Goal: Information Seeking & Learning: Learn about a topic

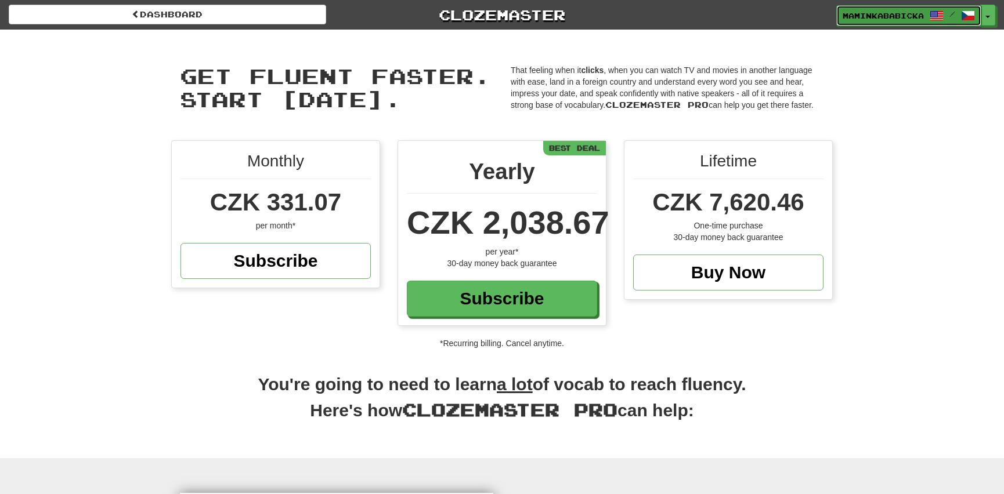
click at [887, 13] on span "maminkababicka" at bounding box center [882, 15] width 81 height 10
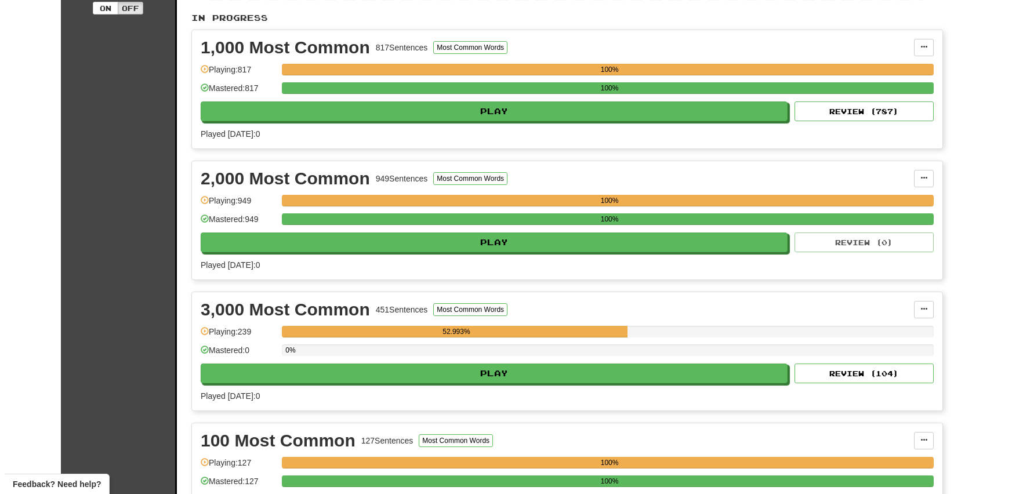
scroll to position [316, 0]
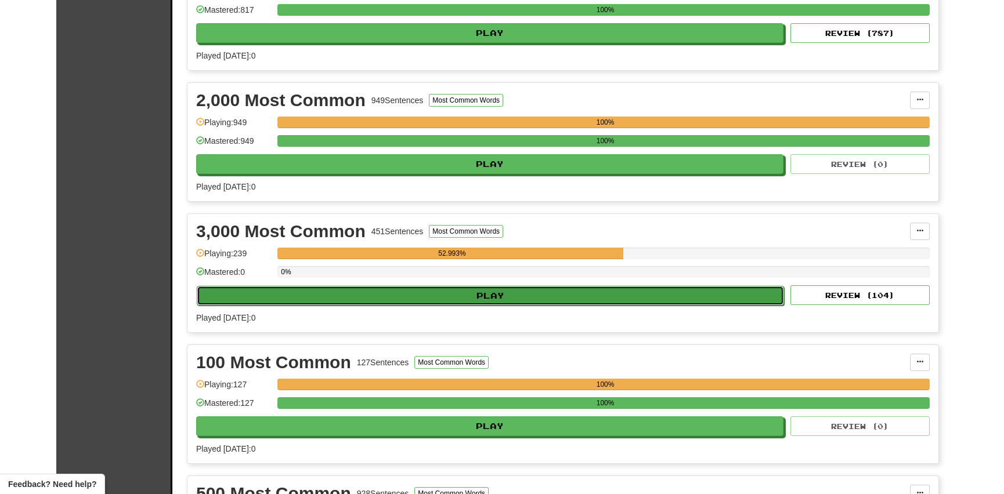
click at [507, 291] on button "Play" at bounding box center [490, 296] width 587 height 20
select select "**"
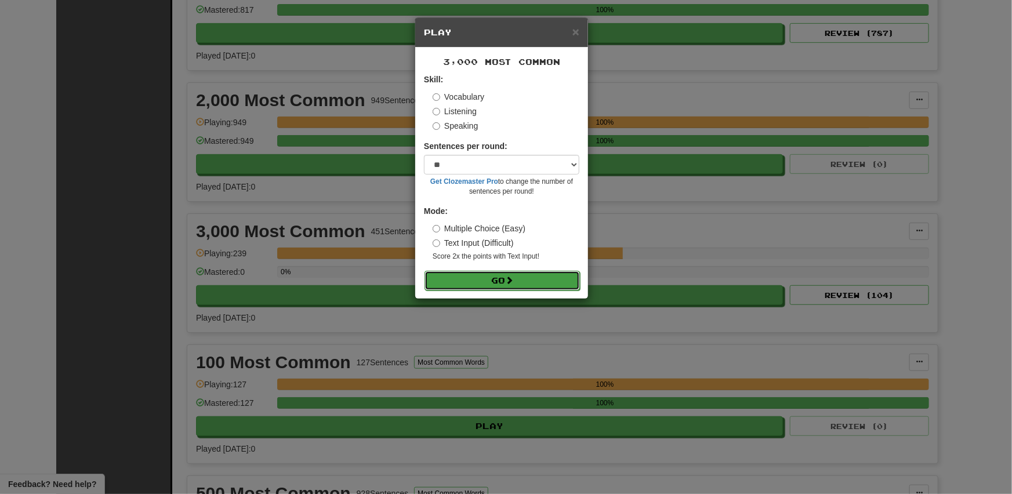
click at [471, 280] on button "Go" at bounding box center [502, 281] width 155 height 20
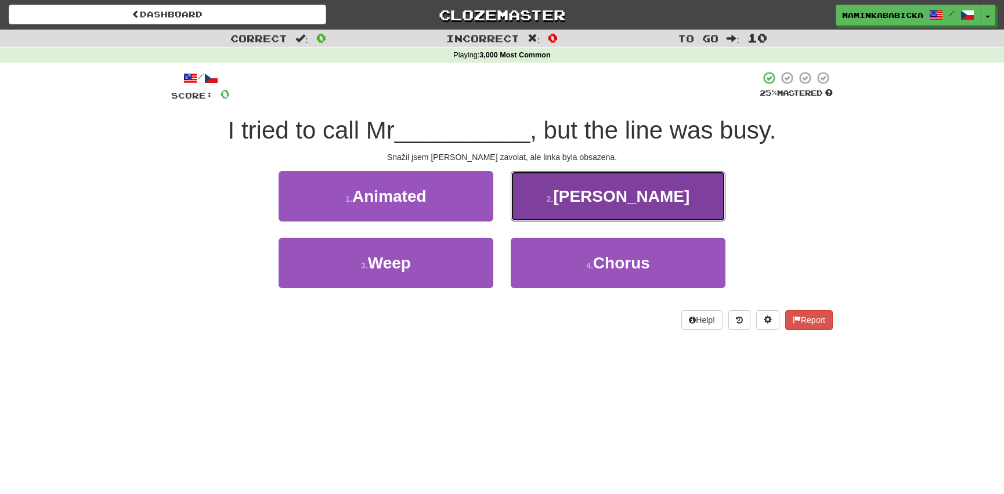
click at [636, 198] on span "Smith" at bounding box center [621, 196] width 136 height 18
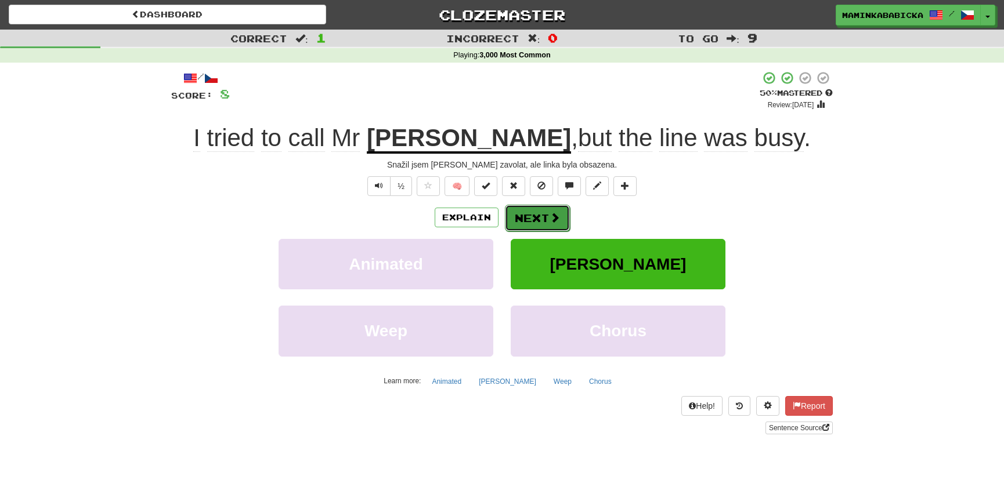
click at [537, 214] on button "Next" at bounding box center [537, 218] width 65 height 27
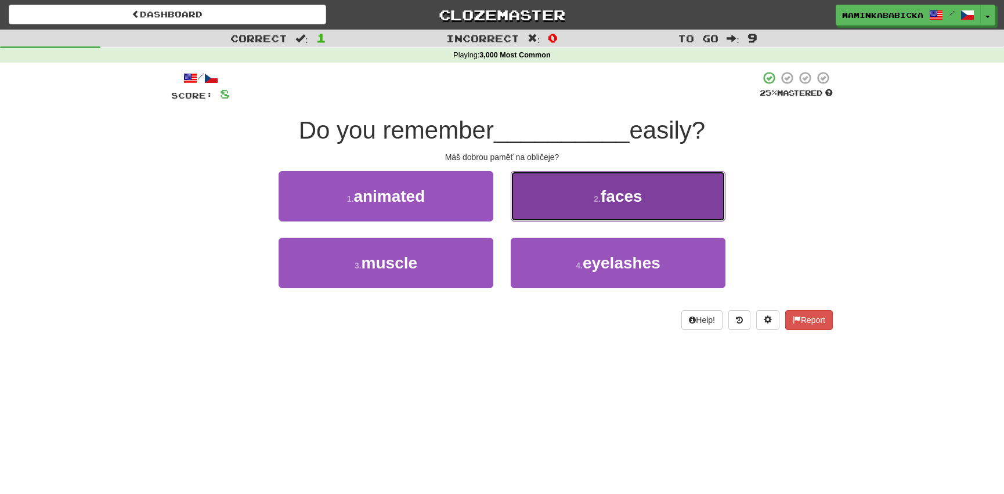
click at [638, 194] on span "faces" at bounding box center [622, 196] width 42 height 18
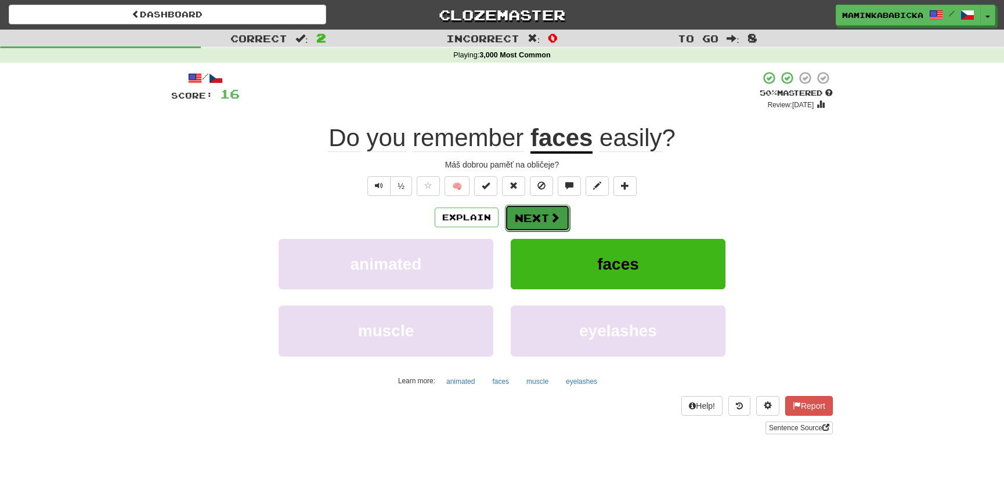
click at [541, 215] on button "Next" at bounding box center [537, 218] width 65 height 27
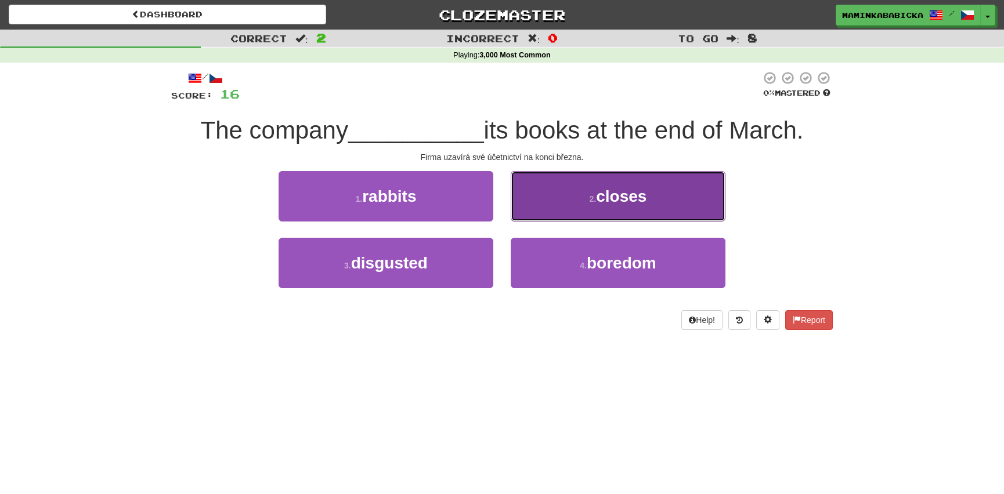
click at [617, 194] on span "closes" at bounding box center [621, 196] width 50 height 18
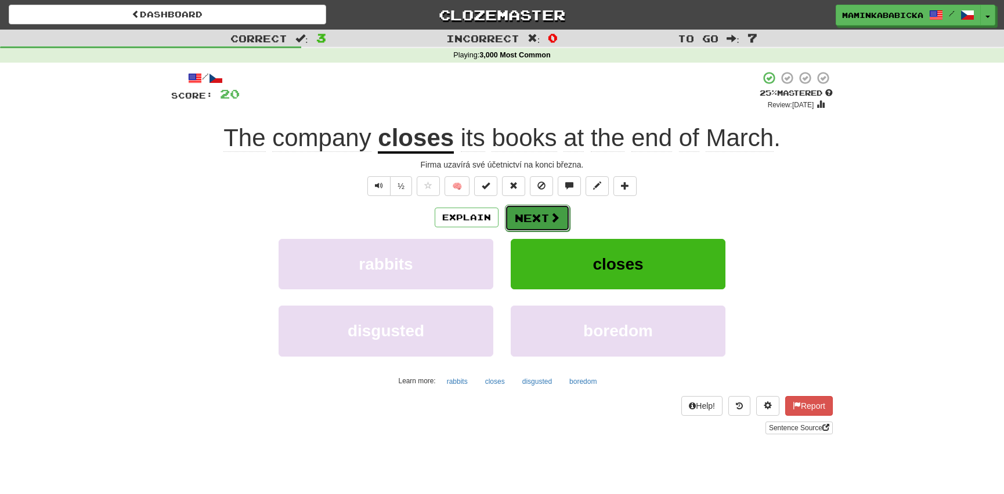
click at [534, 215] on button "Next" at bounding box center [537, 218] width 65 height 27
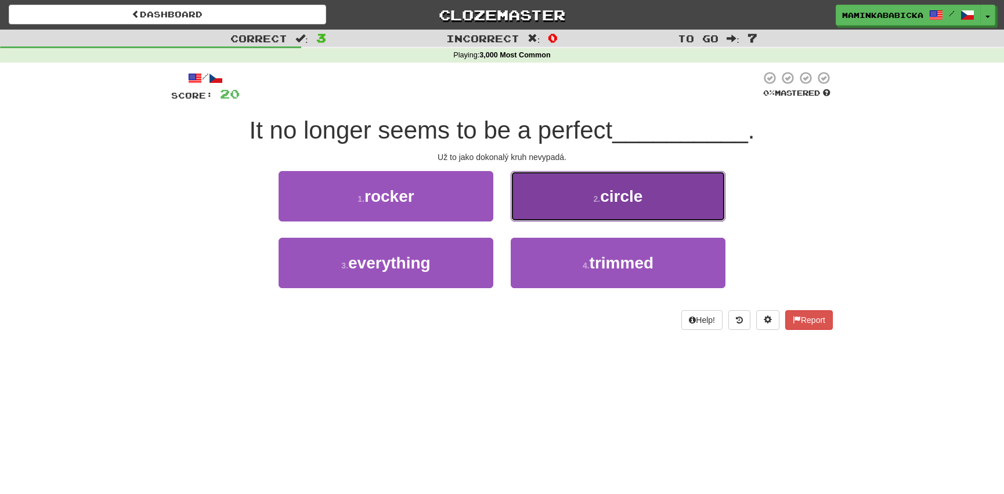
click at [617, 195] on span "circle" at bounding box center [621, 196] width 42 height 18
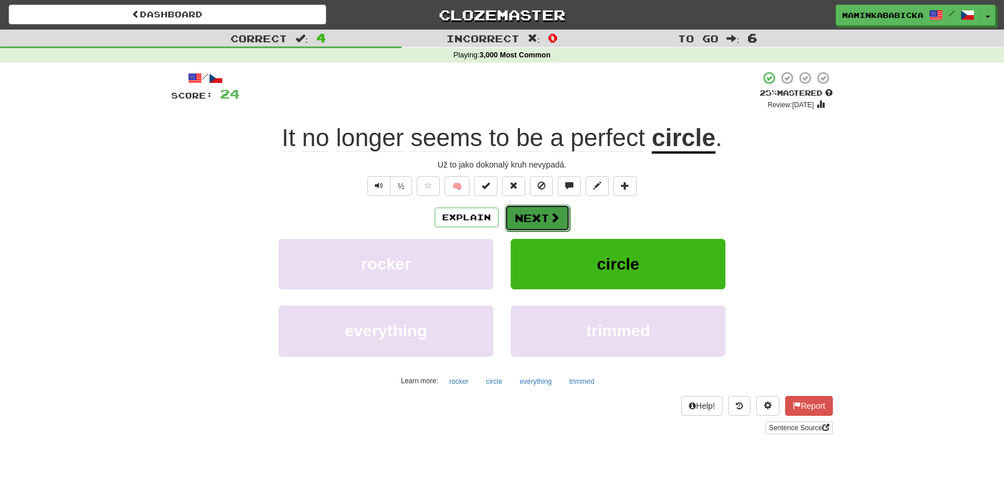
click at [533, 215] on button "Next" at bounding box center [537, 218] width 65 height 27
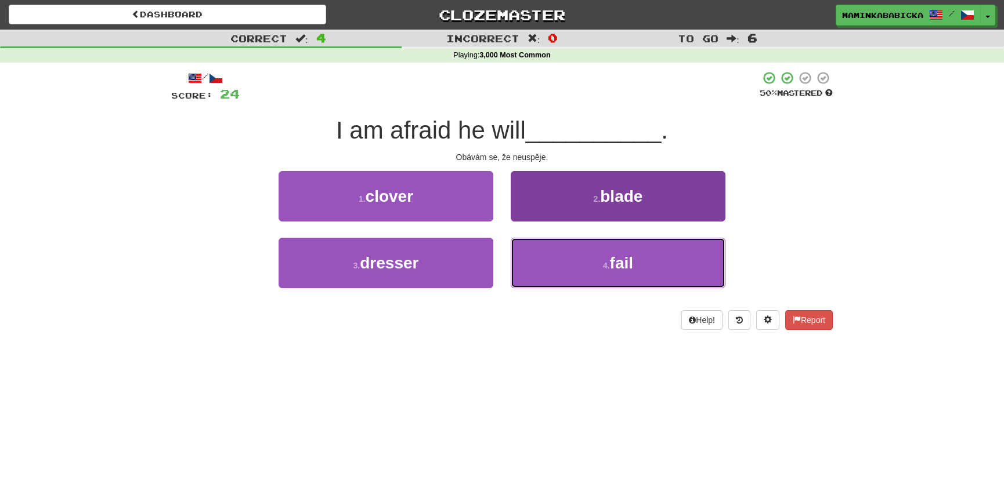
click at [627, 262] on span "fail" at bounding box center [621, 263] width 23 height 18
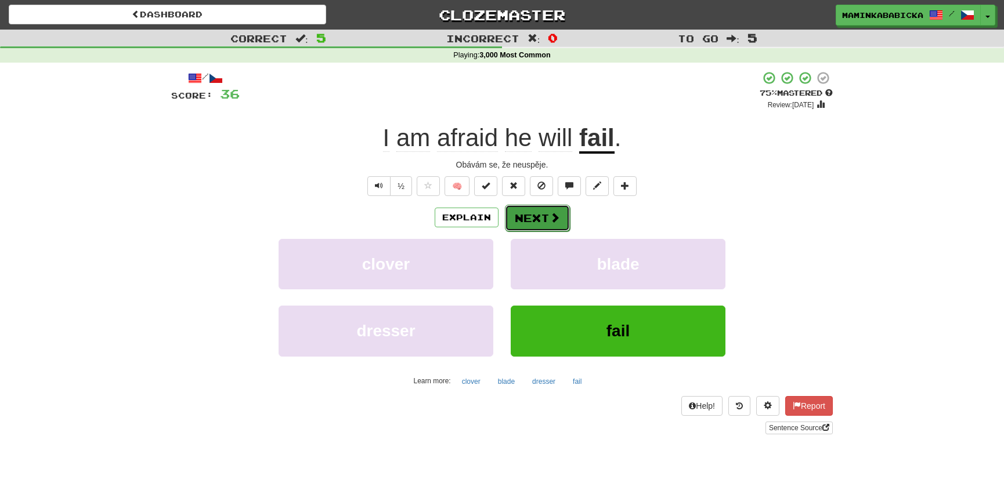
click at [531, 210] on button "Next" at bounding box center [537, 218] width 65 height 27
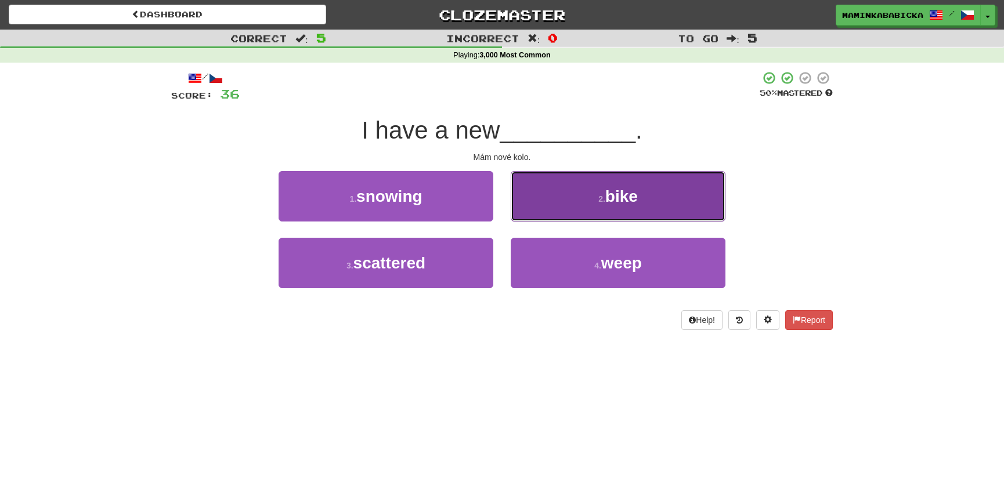
click at [615, 194] on span "bike" at bounding box center [621, 196] width 32 height 18
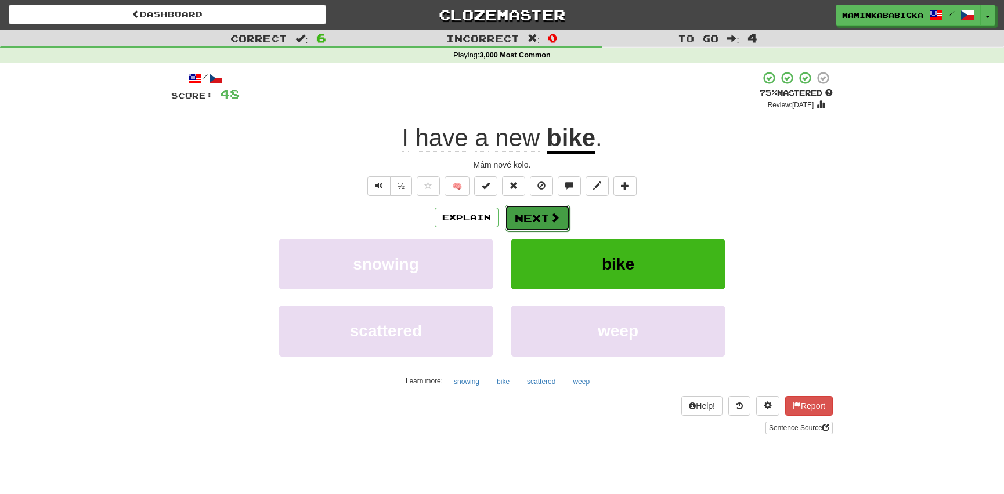
click at [539, 214] on button "Next" at bounding box center [537, 218] width 65 height 27
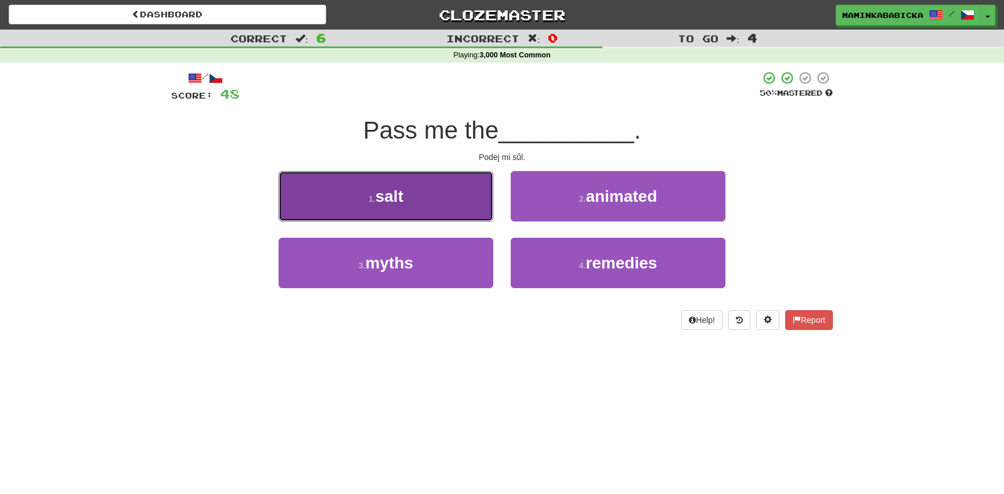
click at [386, 199] on span "salt" at bounding box center [389, 196] width 28 height 18
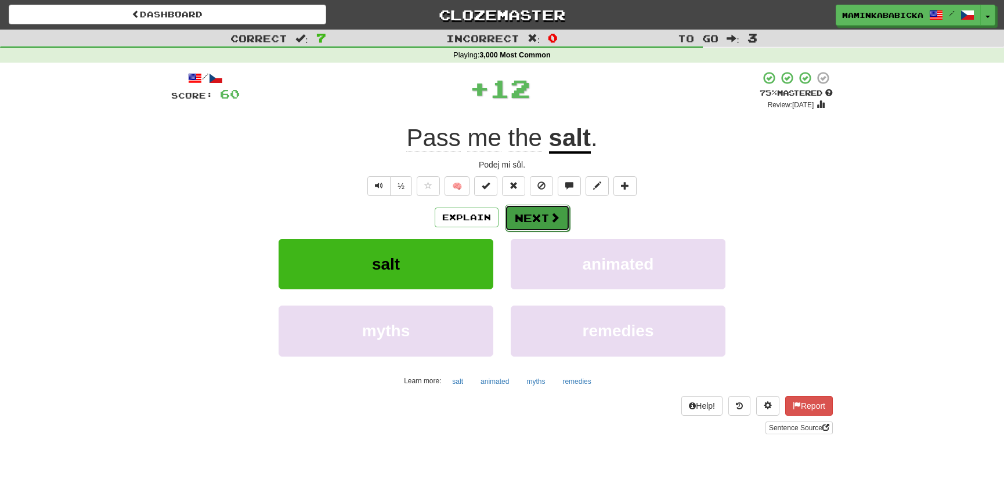
click at [537, 215] on button "Next" at bounding box center [537, 218] width 65 height 27
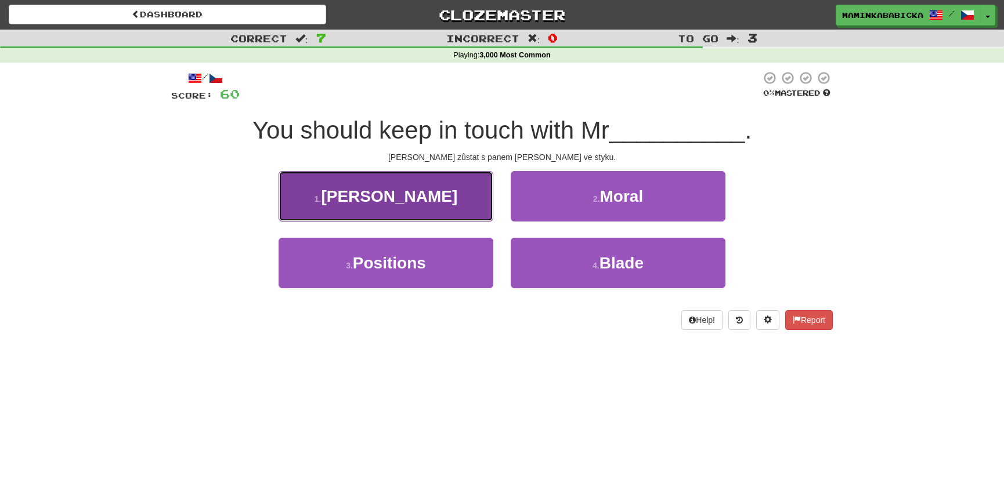
click at [392, 196] on span "Smith" at bounding box center [389, 196] width 136 height 18
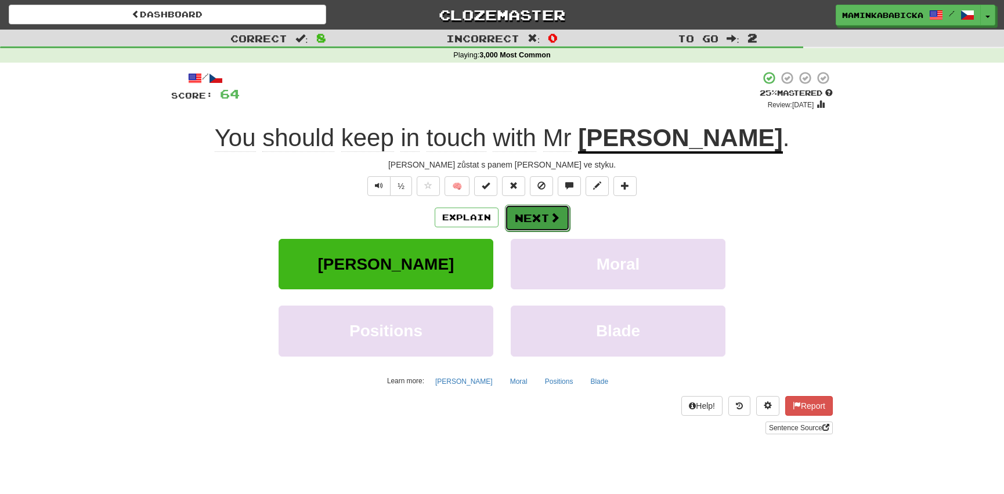
click at [532, 210] on button "Next" at bounding box center [537, 218] width 65 height 27
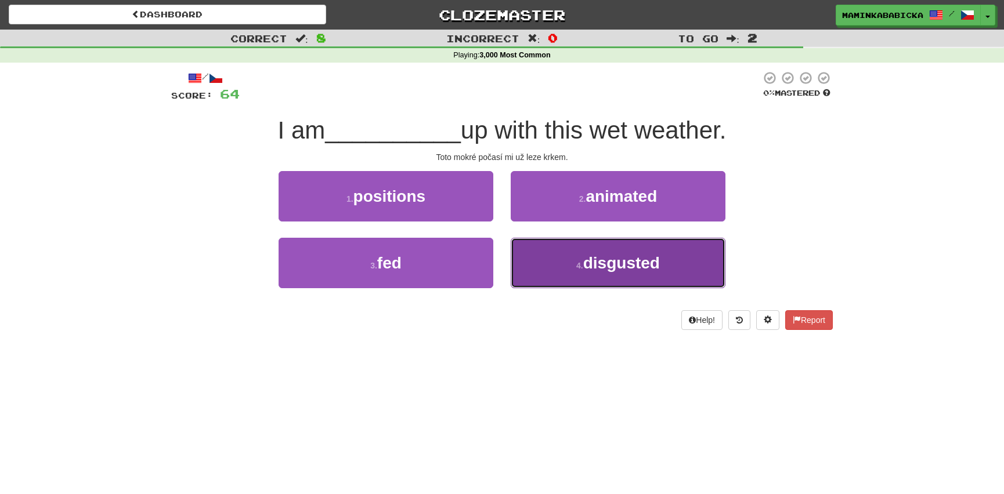
click at [614, 262] on span "disgusted" at bounding box center [621, 263] width 77 height 18
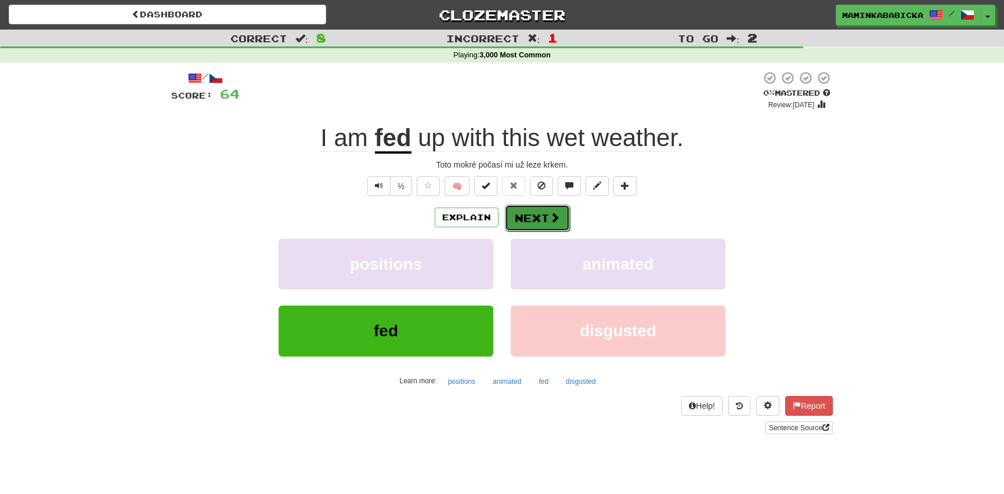
click at [536, 209] on button "Next" at bounding box center [537, 218] width 65 height 27
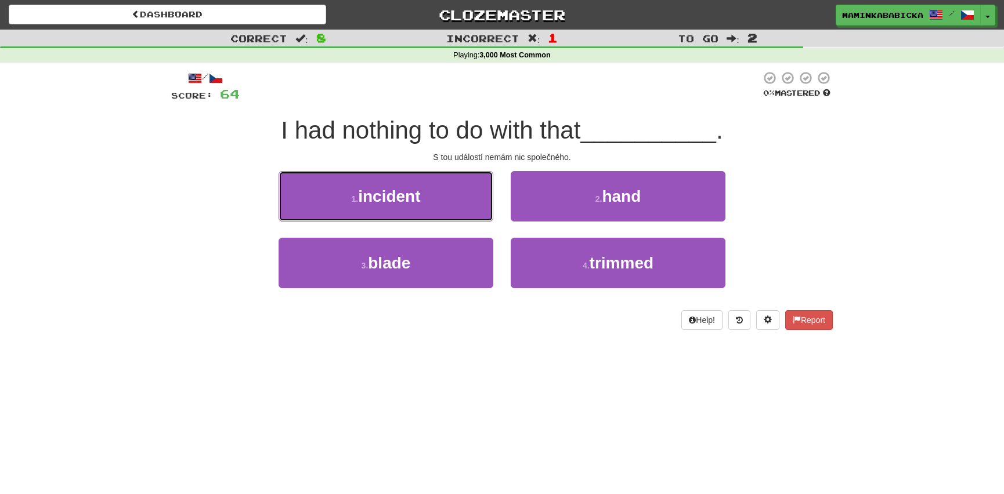
drag, startPoint x: 413, startPoint y: 198, endPoint x: 417, endPoint y: 193, distance: 7.1
click at [413, 198] on span "incident" at bounding box center [389, 196] width 62 height 18
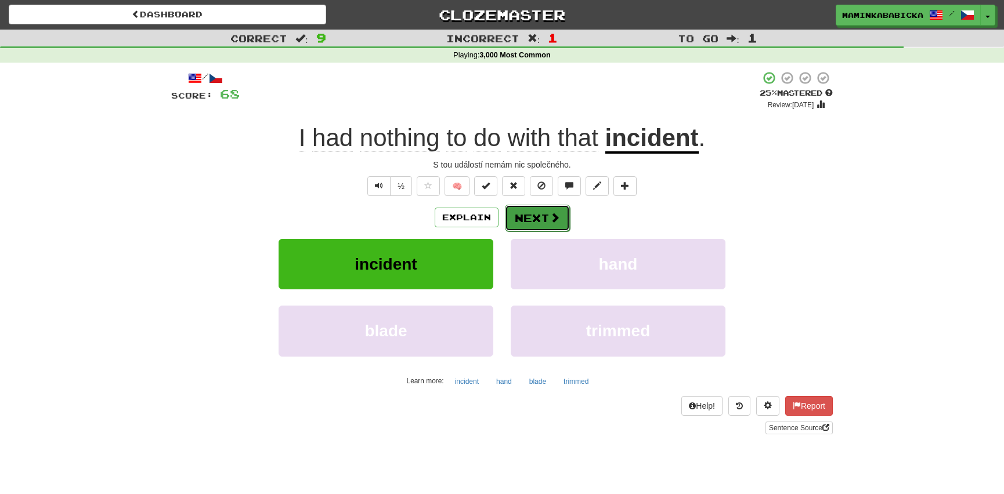
click at [542, 211] on button "Next" at bounding box center [537, 218] width 65 height 27
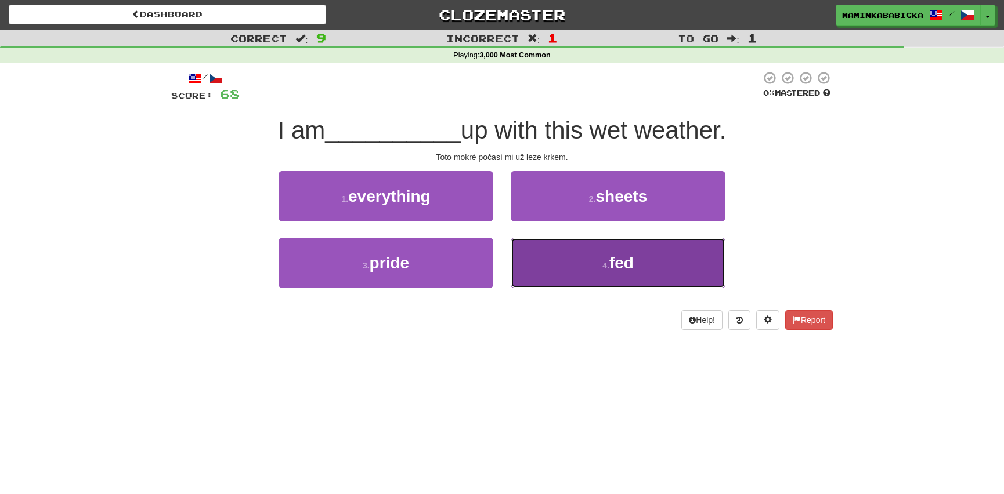
click at [618, 258] on span "fed" at bounding box center [621, 263] width 24 height 18
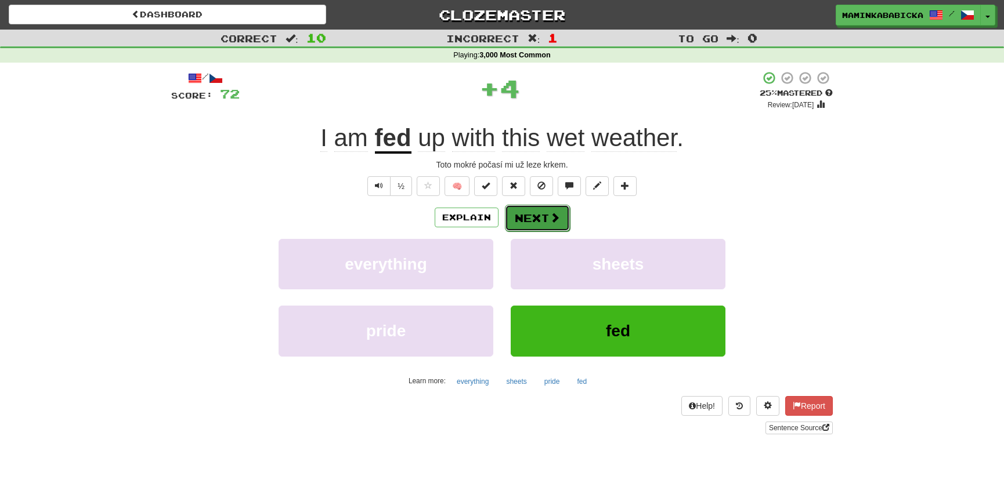
click at [541, 212] on button "Next" at bounding box center [537, 218] width 65 height 27
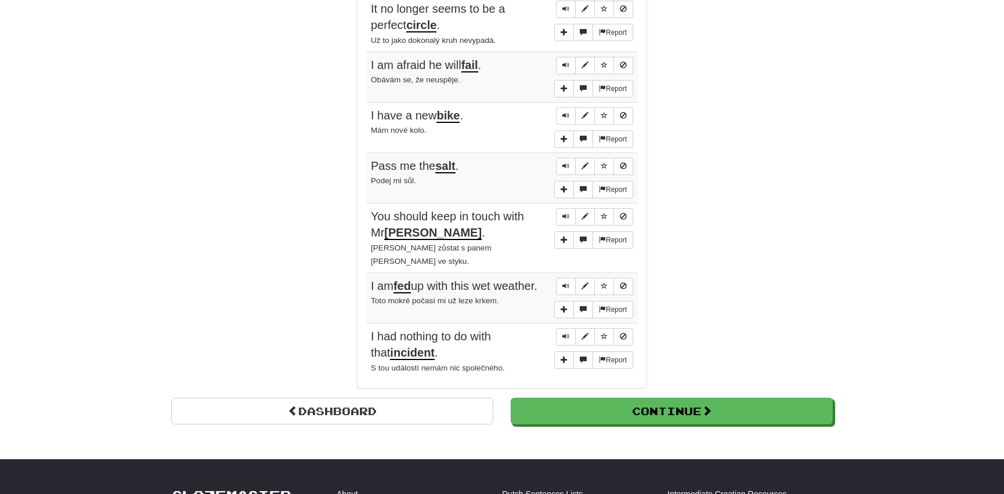
scroll to position [896, 0]
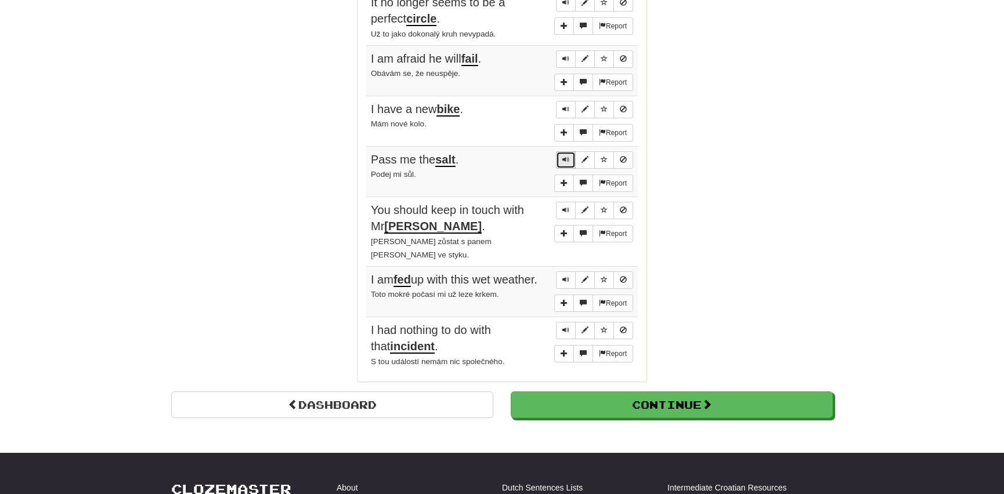
click at [566, 151] on button "Sentence controls" at bounding box center [566, 159] width 20 height 17
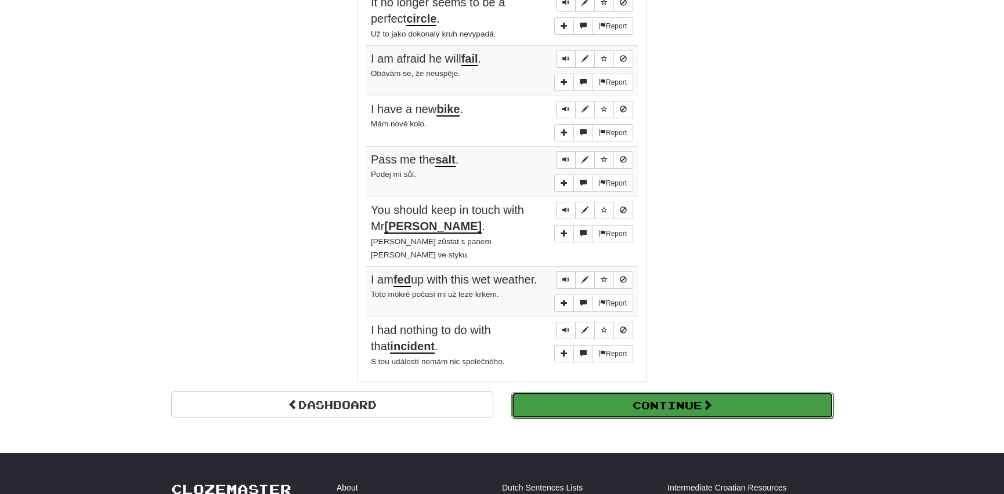
click at [615, 392] on button "Continue" at bounding box center [672, 405] width 322 height 27
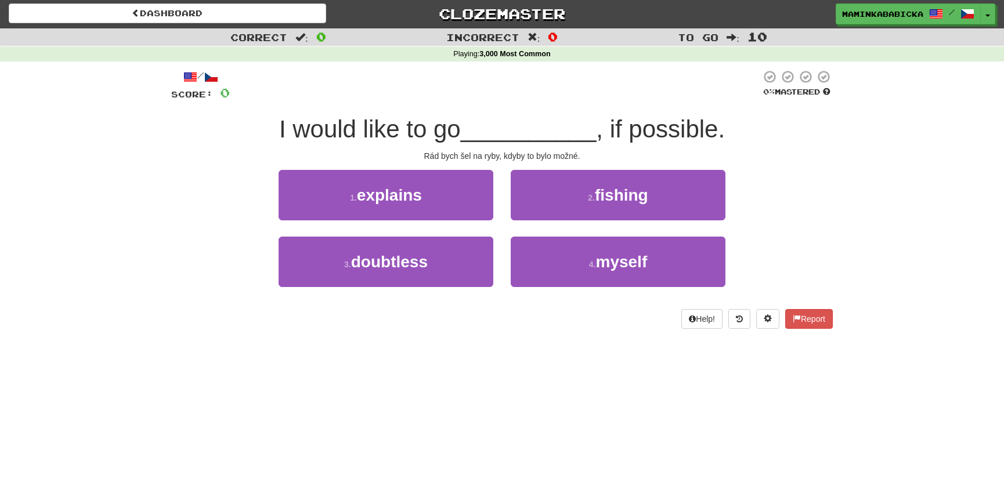
scroll to position [0, 0]
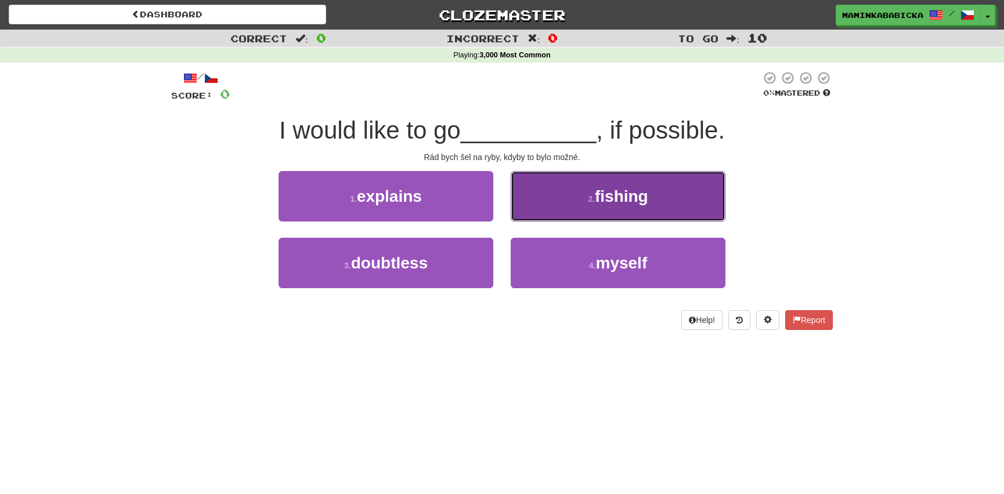
click at [626, 189] on span "fishing" at bounding box center [621, 196] width 53 height 18
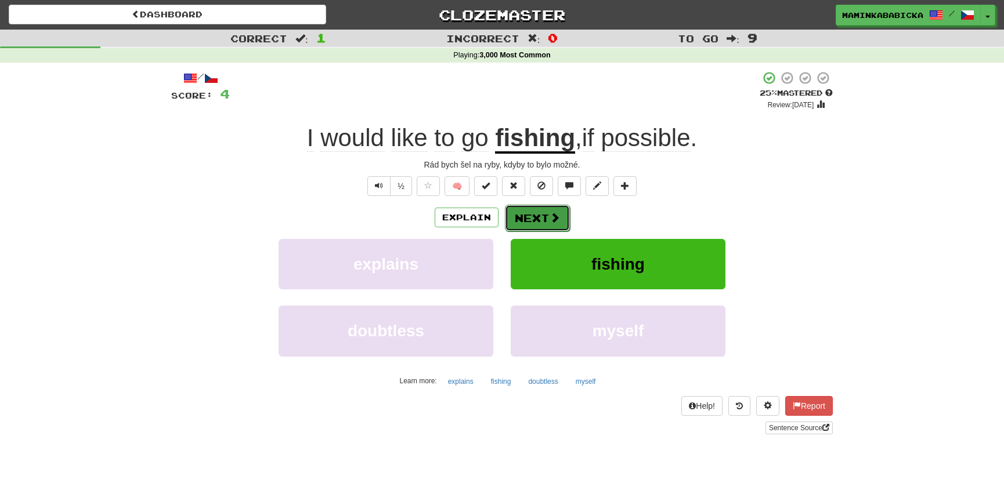
click at [540, 214] on button "Next" at bounding box center [537, 218] width 65 height 27
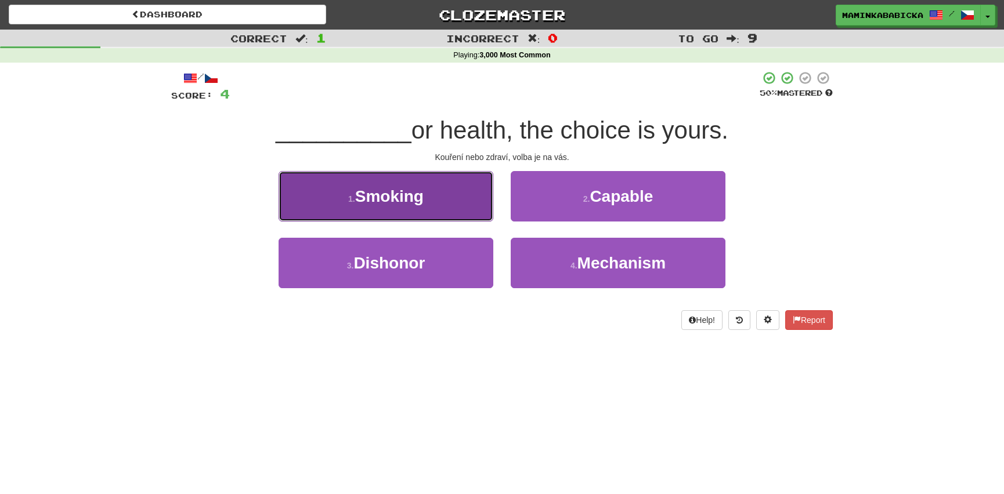
click at [386, 198] on span "Smoking" at bounding box center [389, 196] width 68 height 18
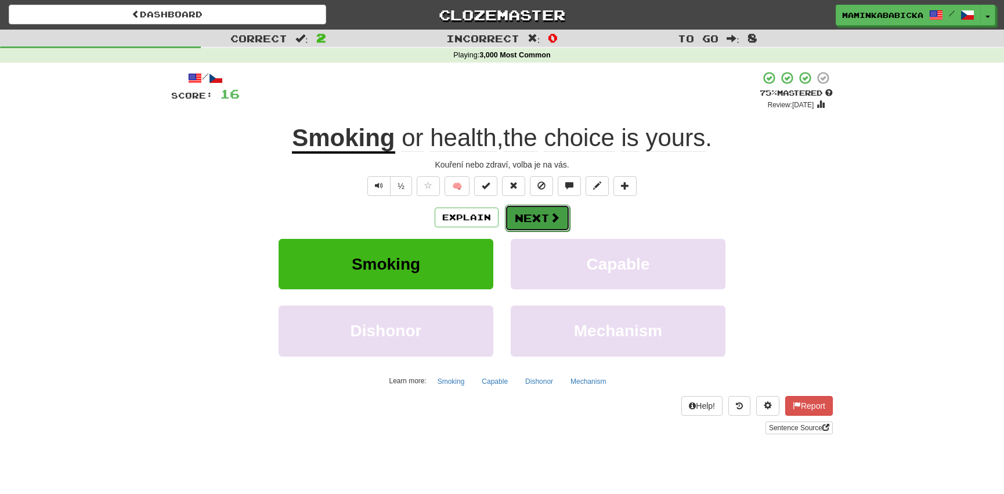
click at [545, 210] on button "Next" at bounding box center [537, 218] width 65 height 27
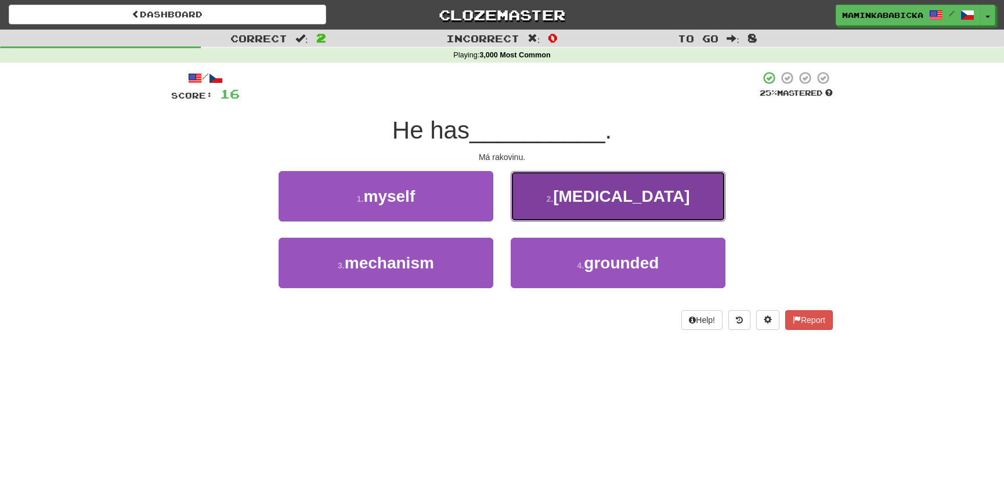
click at [632, 194] on span "cancer" at bounding box center [621, 196] width 136 height 18
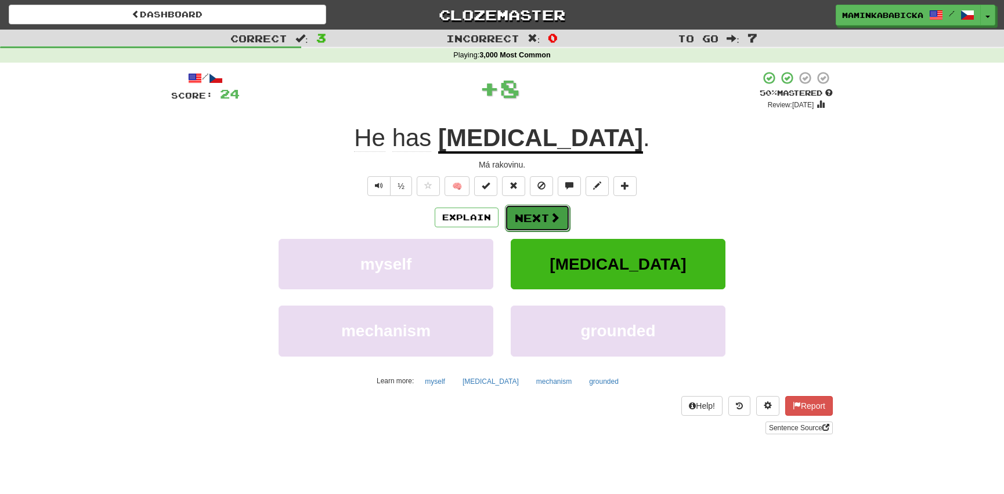
click at [534, 212] on button "Next" at bounding box center [537, 218] width 65 height 27
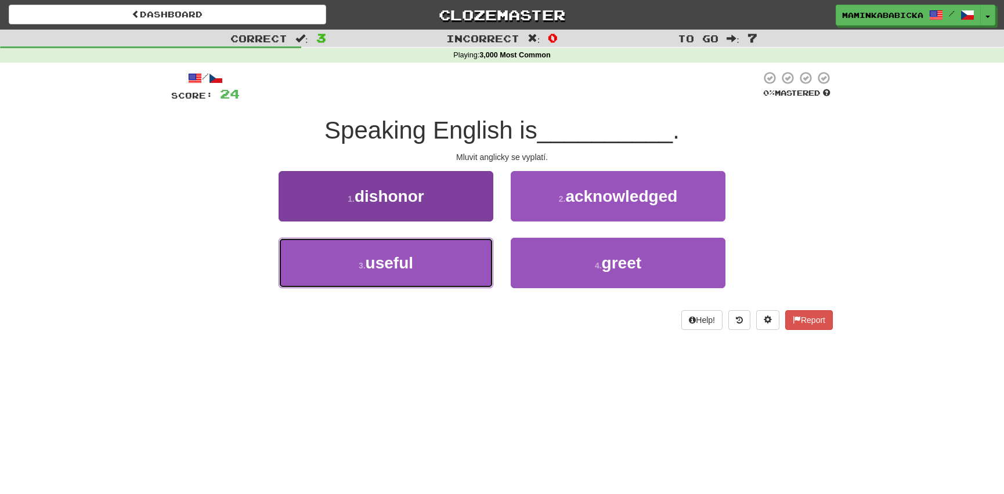
drag, startPoint x: 400, startPoint y: 260, endPoint x: 407, endPoint y: 255, distance: 8.7
click at [403, 258] on span "useful" at bounding box center [390, 263] width 48 height 18
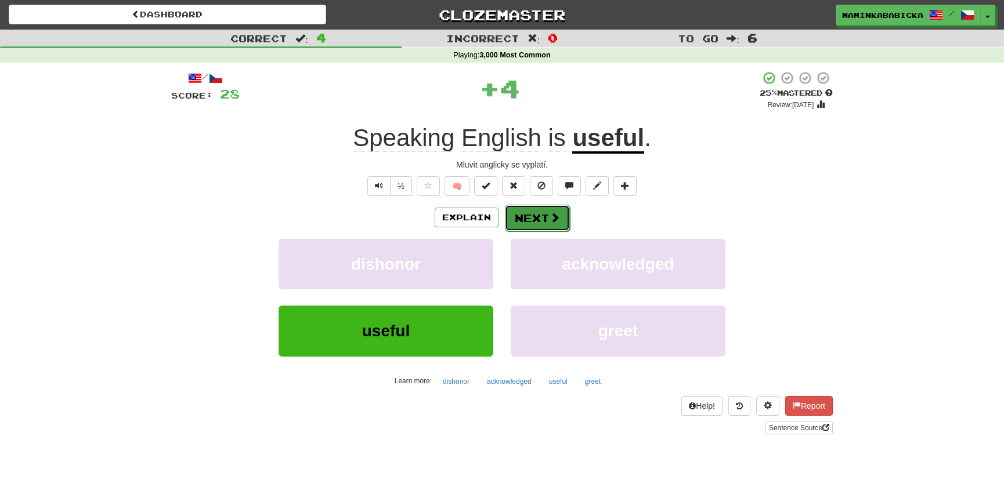
click at [538, 212] on button "Next" at bounding box center [537, 218] width 65 height 27
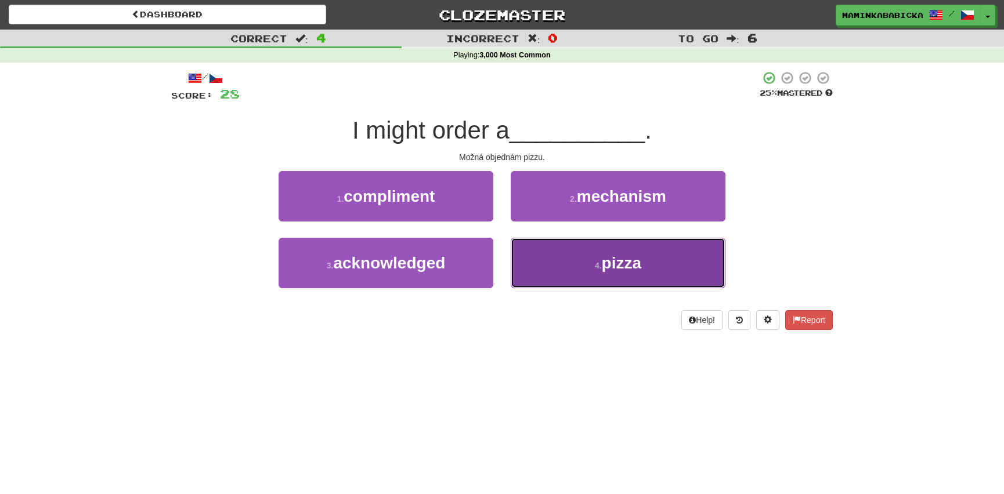
click at [641, 263] on span "pizza" at bounding box center [621, 263] width 39 height 18
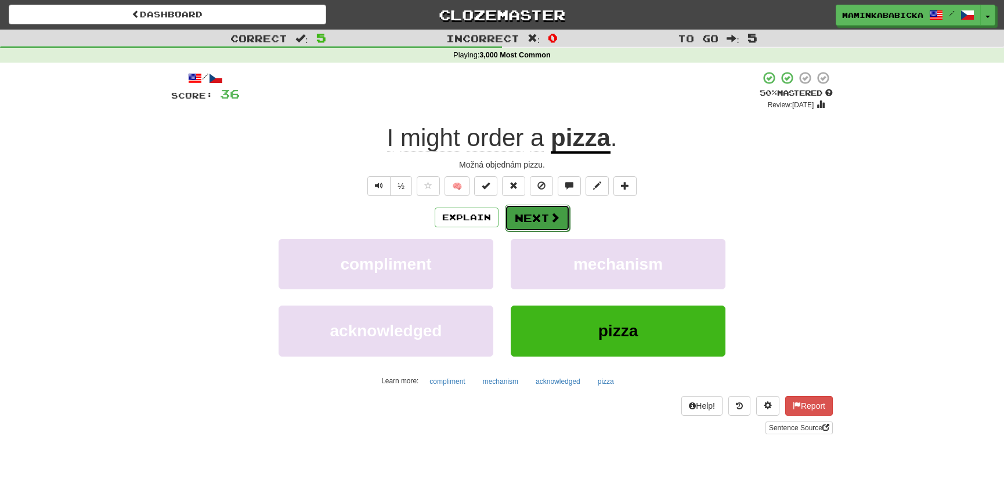
click at [531, 209] on button "Next" at bounding box center [537, 218] width 65 height 27
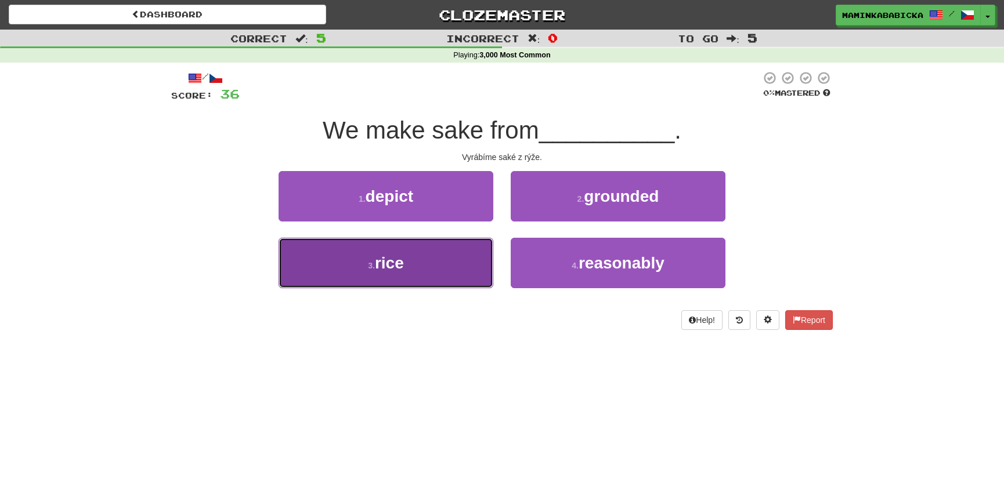
click at [414, 263] on button "3 . rice" at bounding box center [385, 263] width 215 height 50
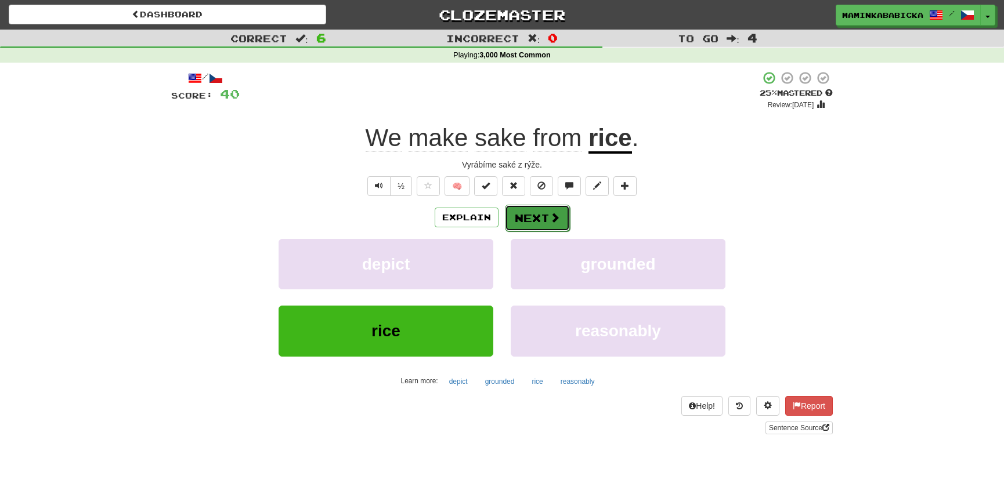
click at [537, 211] on button "Next" at bounding box center [537, 218] width 65 height 27
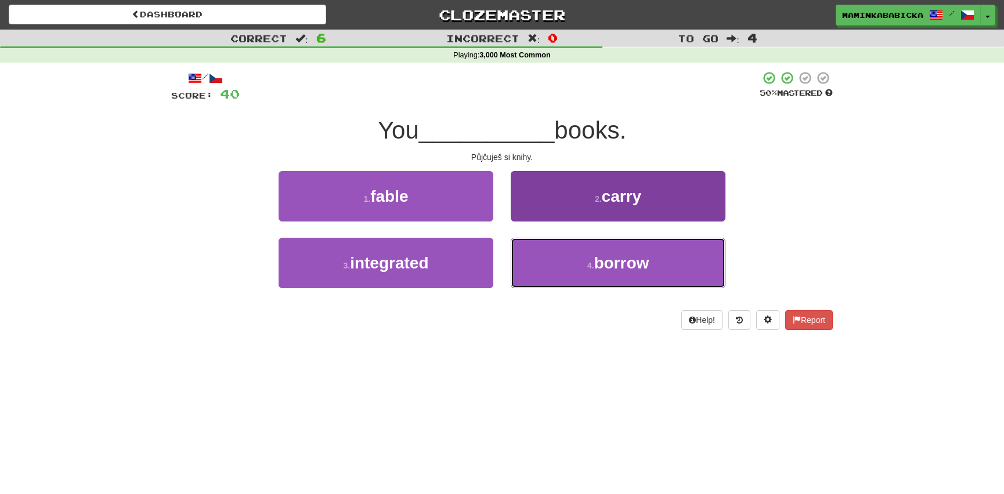
click at [625, 261] on span "borrow" at bounding box center [621, 263] width 55 height 18
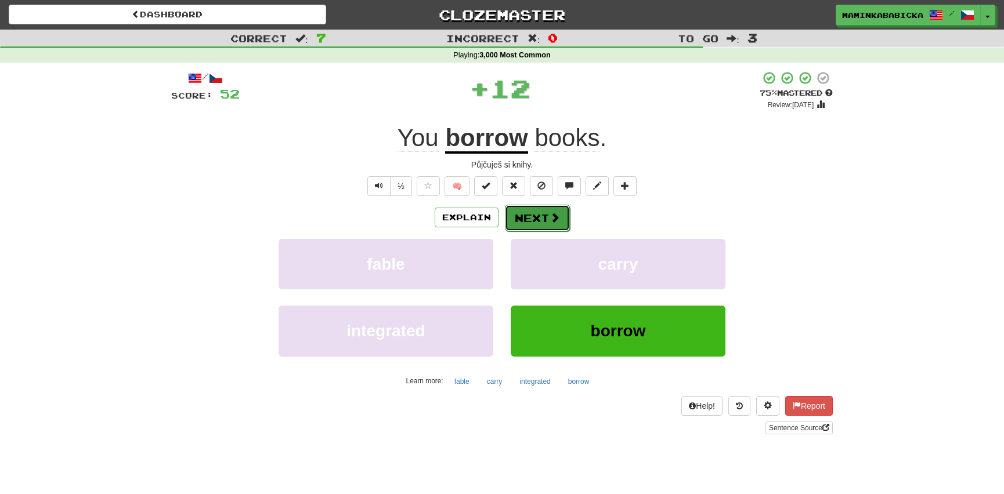
click at [539, 211] on button "Next" at bounding box center [537, 218] width 65 height 27
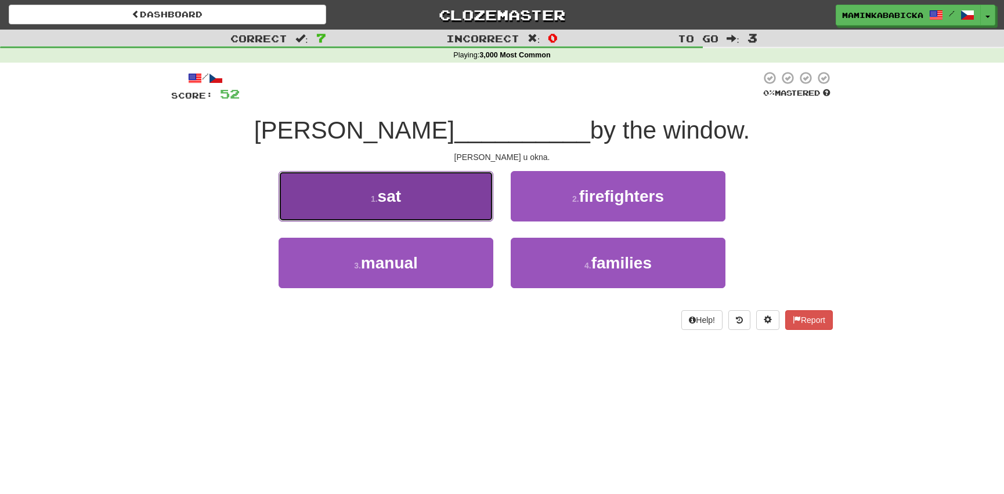
click at [437, 192] on button "1 . sat" at bounding box center [385, 196] width 215 height 50
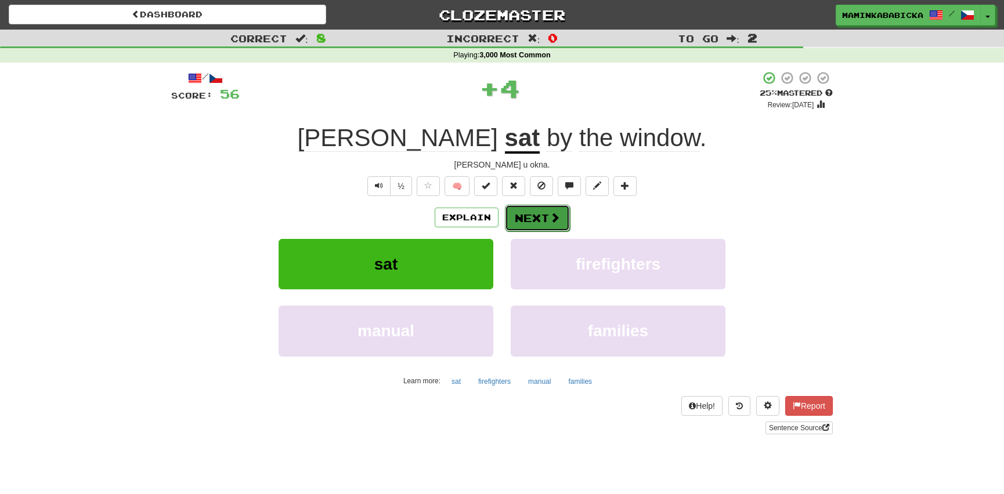
click at [532, 210] on button "Next" at bounding box center [537, 218] width 65 height 27
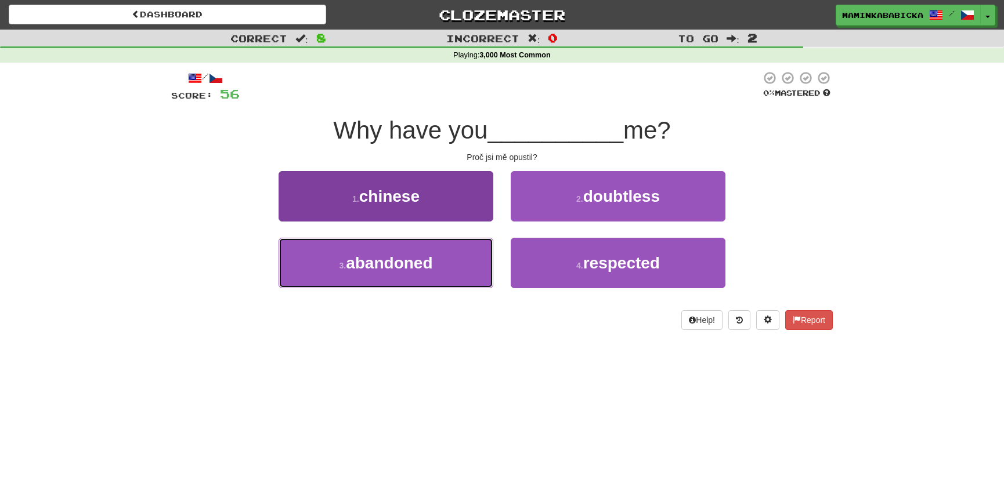
drag, startPoint x: 408, startPoint y: 259, endPoint x: 406, endPoint y: 251, distance: 8.9
click at [408, 258] on span "abandoned" at bounding box center [389, 263] width 86 height 18
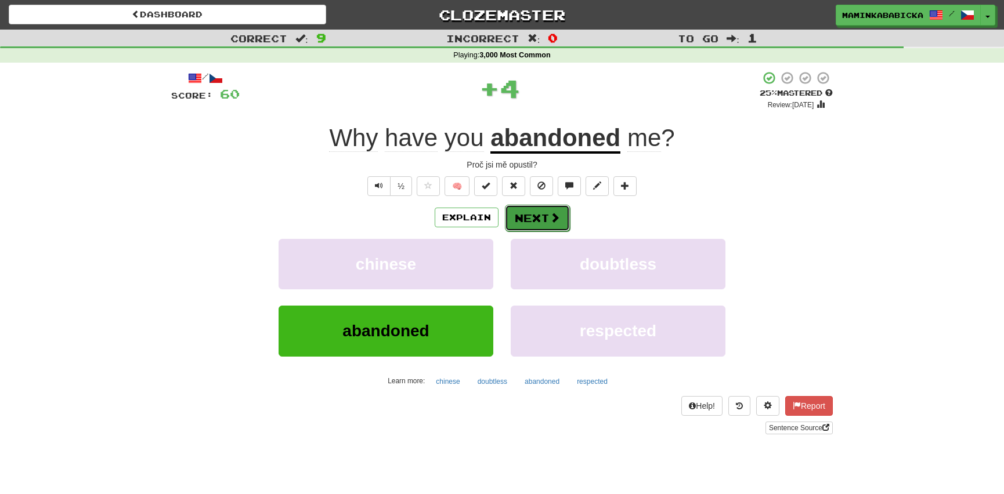
click at [537, 214] on button "Next" at bounding box center [537, 218] width 65 height 27
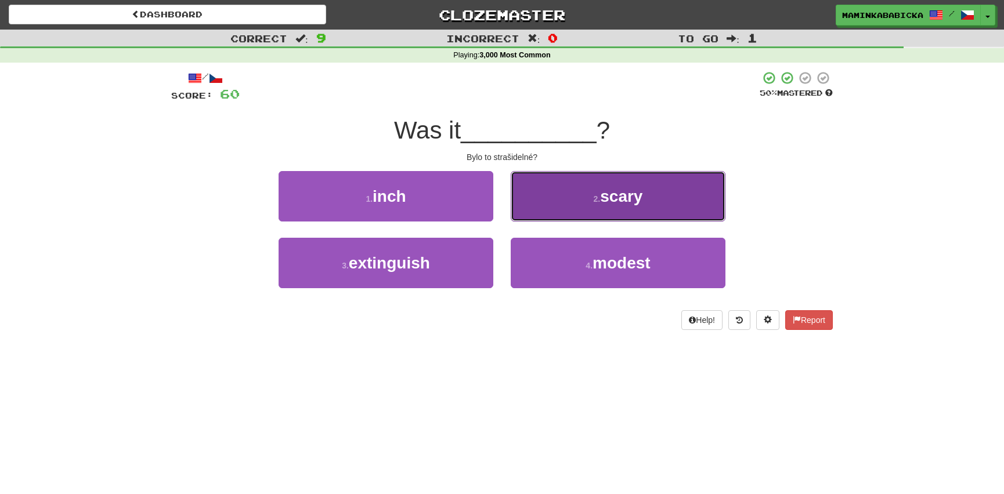
click at [605, 197] on span "scary" at bounding box center [621, 196] width 42 height 18
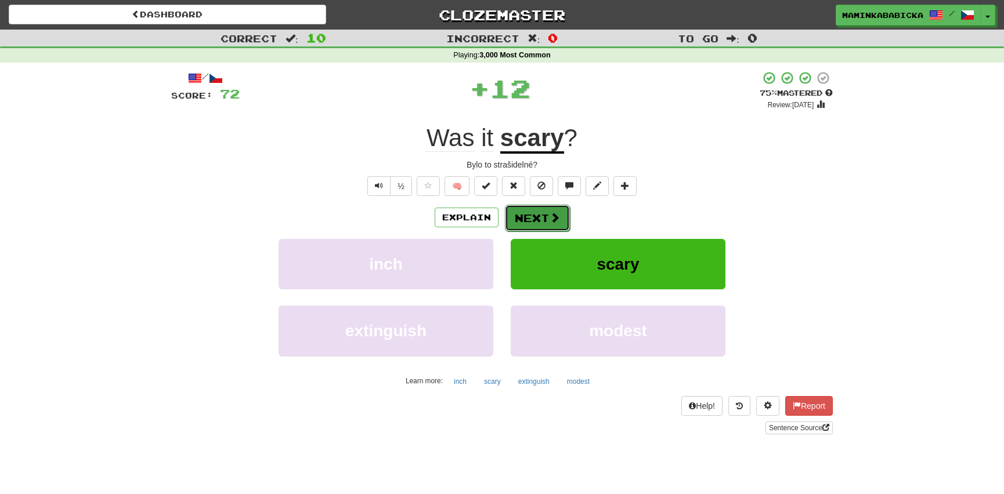
click at [533, 211] on button "Next" at bounding box center [537, 218] width 65 height 27
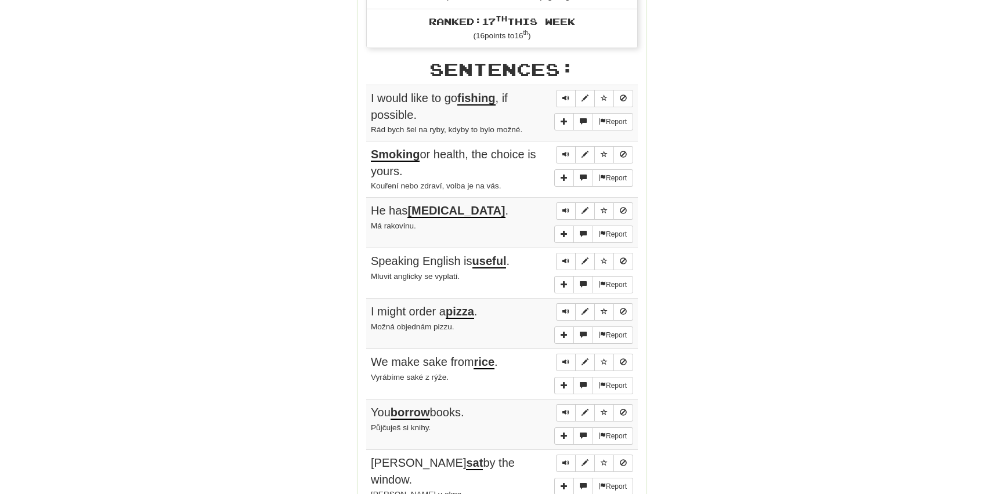
scroll to position [685, 0]
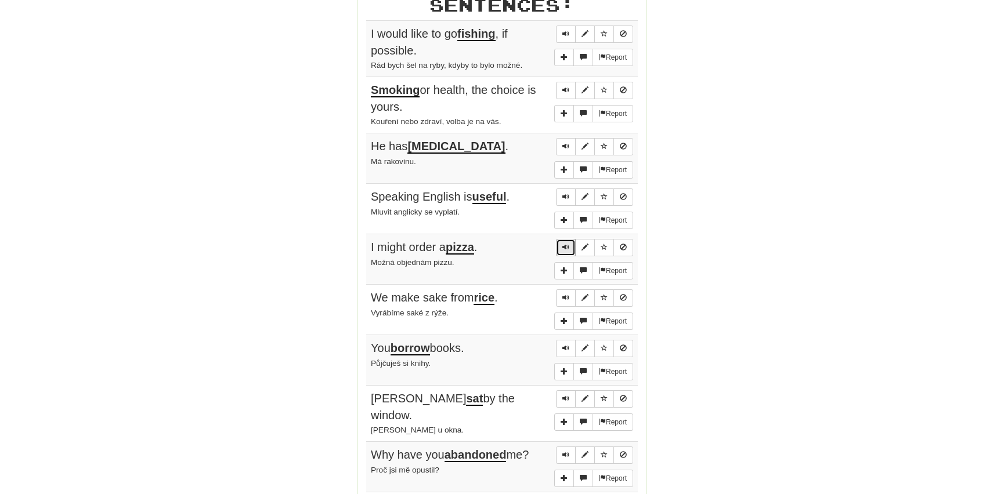
click at [564, 245] on span "Sentence controls" at bounding box center [565, 247] width 7 height 7
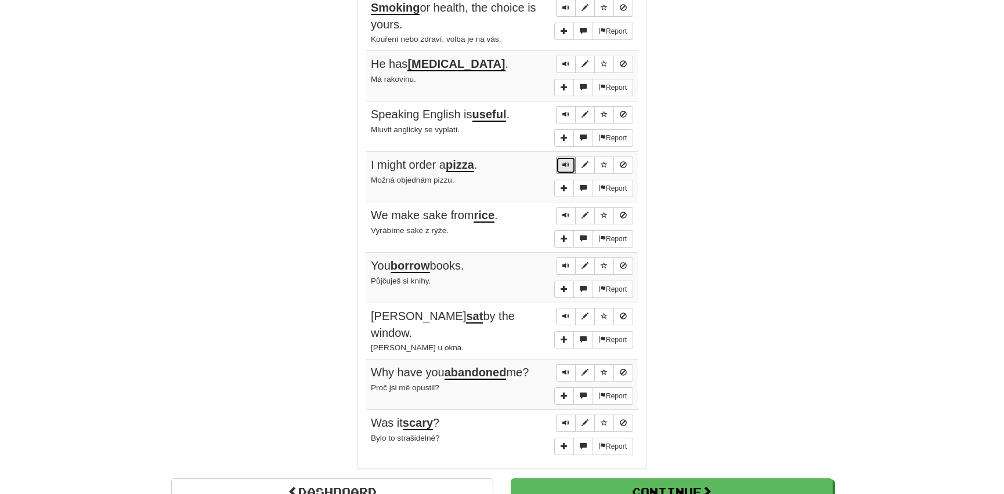
scroll to position [791, 0]
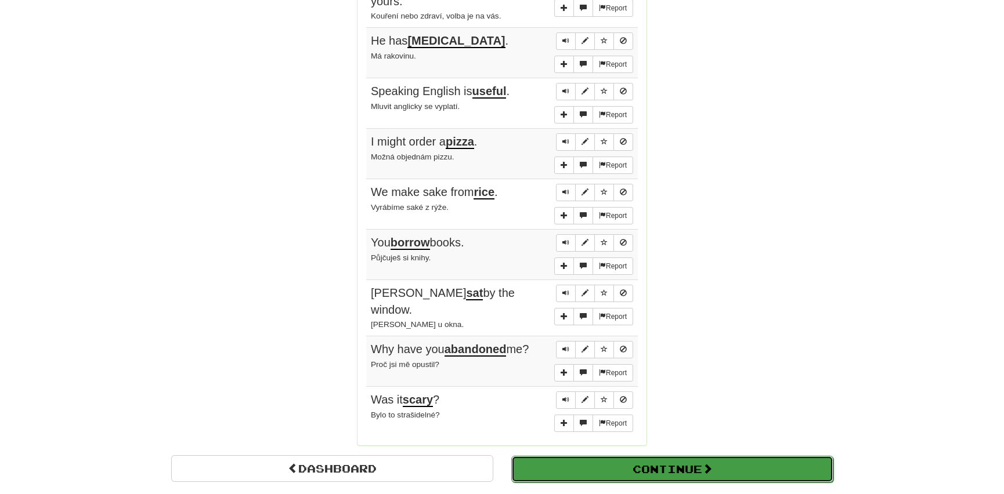
click at [598, 456] on button "Continue" at bounding box center [672, 469] width 322 height 27
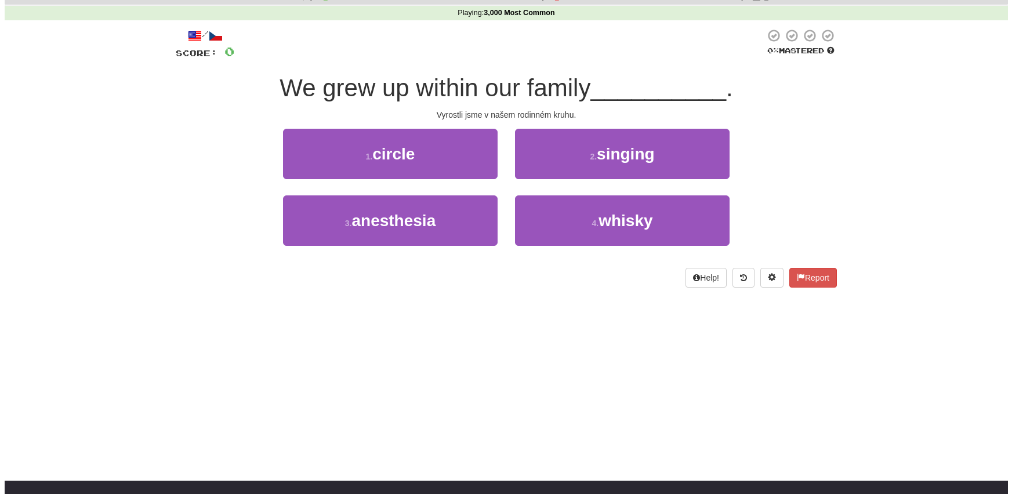
scroll to position [0, 0]
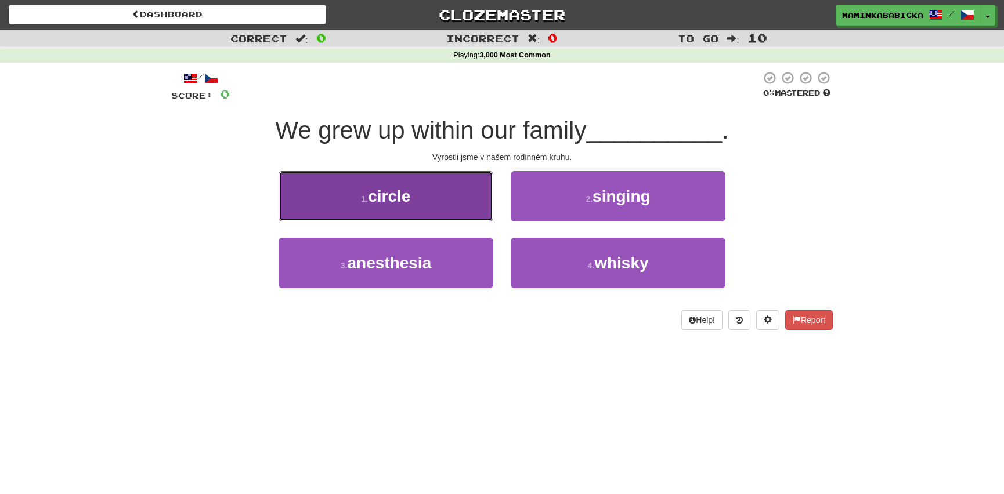
click at [392, 195] on span "circle" at bounding box center [389, 196] width 42 height 18
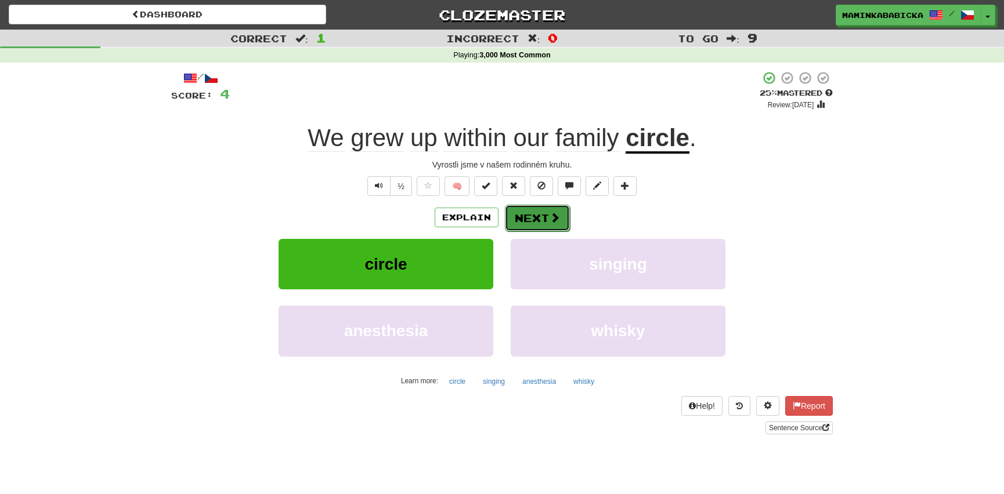
click at [530, 214] on button "Next" at bounding box center [537, 218] width 65 height 27
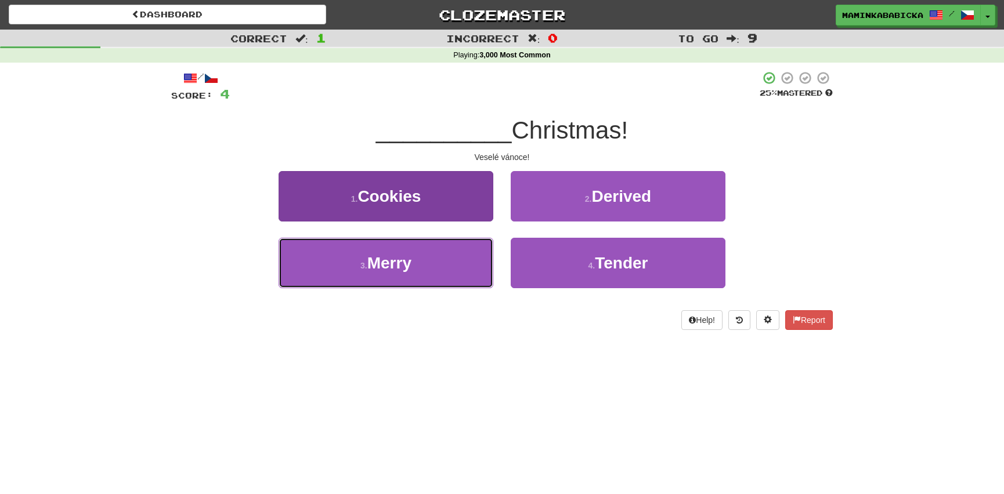
drag, startPoint x: 419, startPoint y: 260, endPoint x: 419, endPoint y: 254, distance: 5.8
click at [418, 259] on button "3 . Merry" at bounding box center [385, 263] width 215 height 50
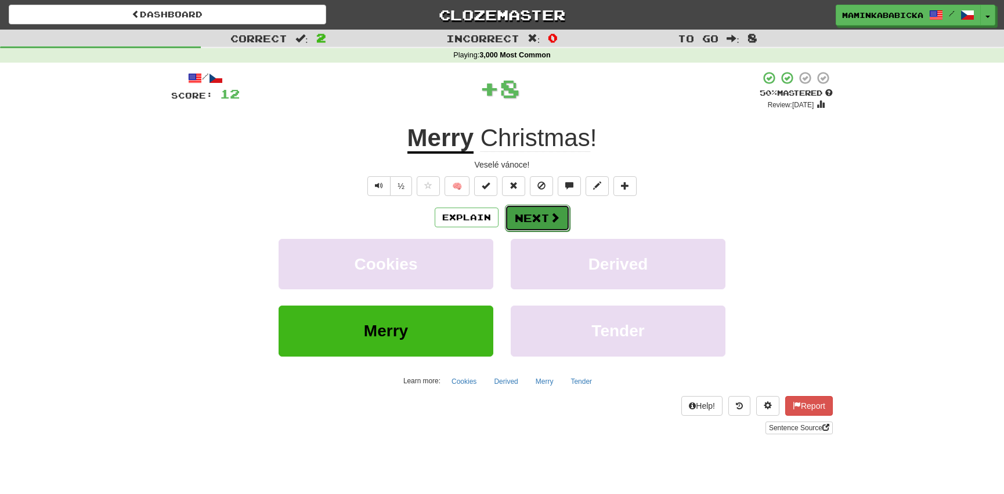
click at [536, 214] on button "Next" at bounding box center [537, 218] width 65 height 27
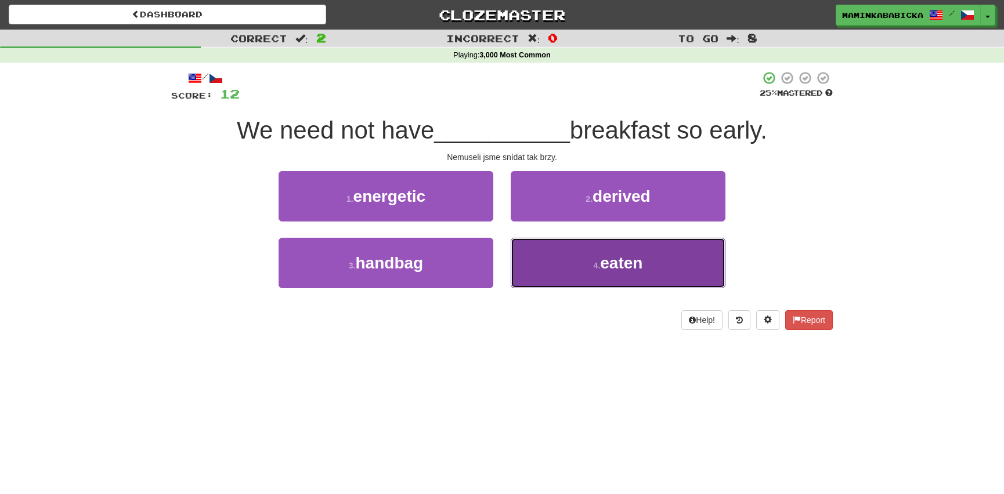
click at [612, 258] on span "eaten" at bounding box center [621, 263] width 42 height 18
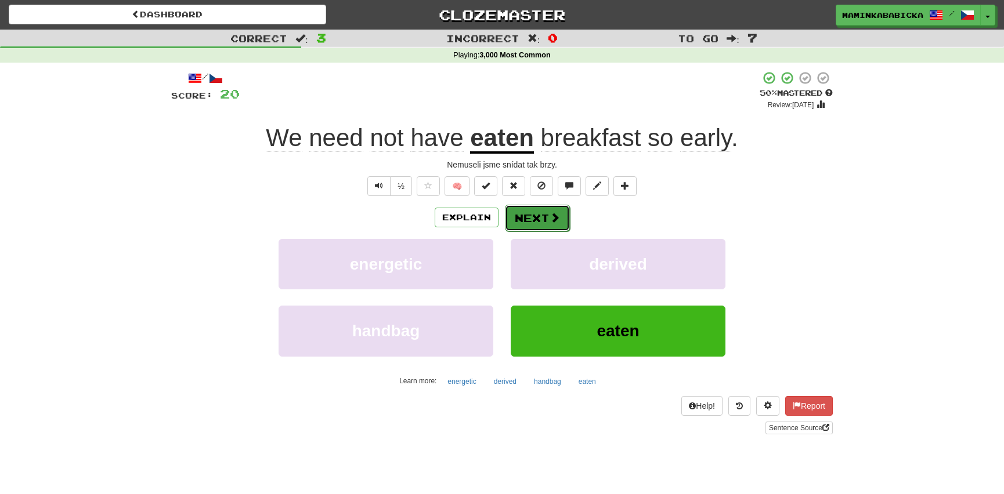
click at [536, 209] on button "Next" at bounding box center [537, 218] width 65 height 27
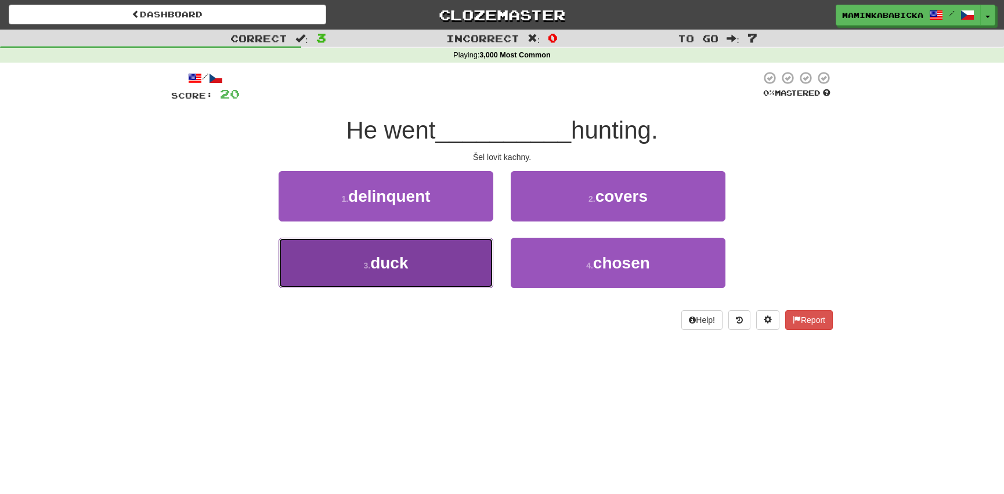
click at [395, 263] on span "duck" at bounding box center [389, 263] width 38 height 18
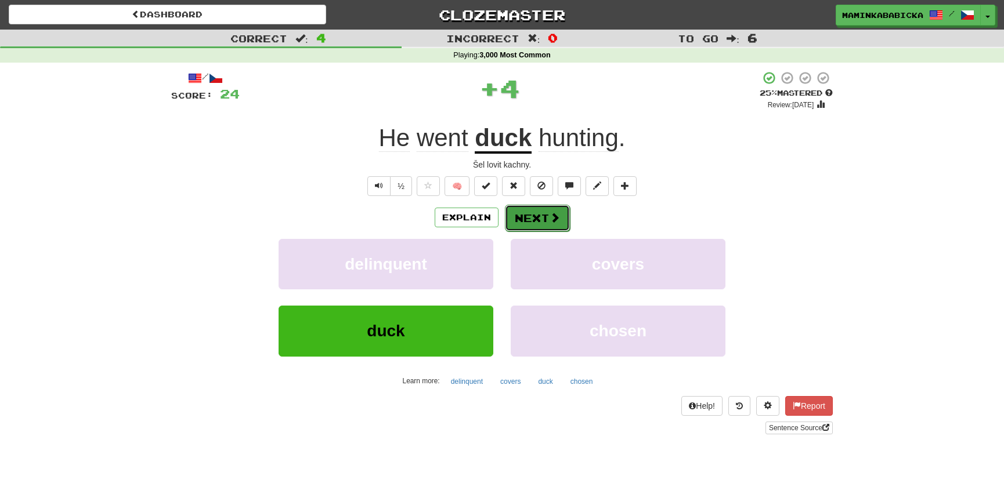
click at [534, 214] on button "Next" at bounding box center [537, 218] width 65 height 27
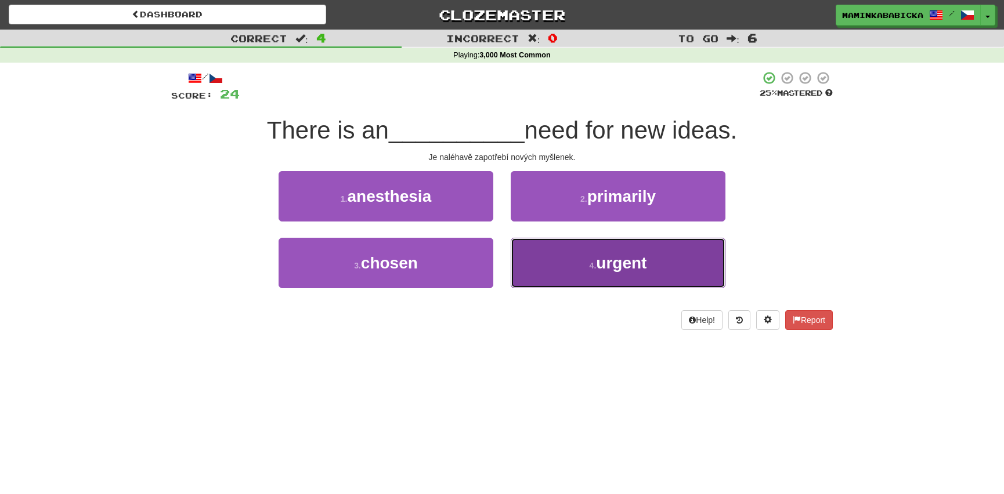
click at [627, 261] on span "urgent" at bounding box center [621, 263] width 50 height 18
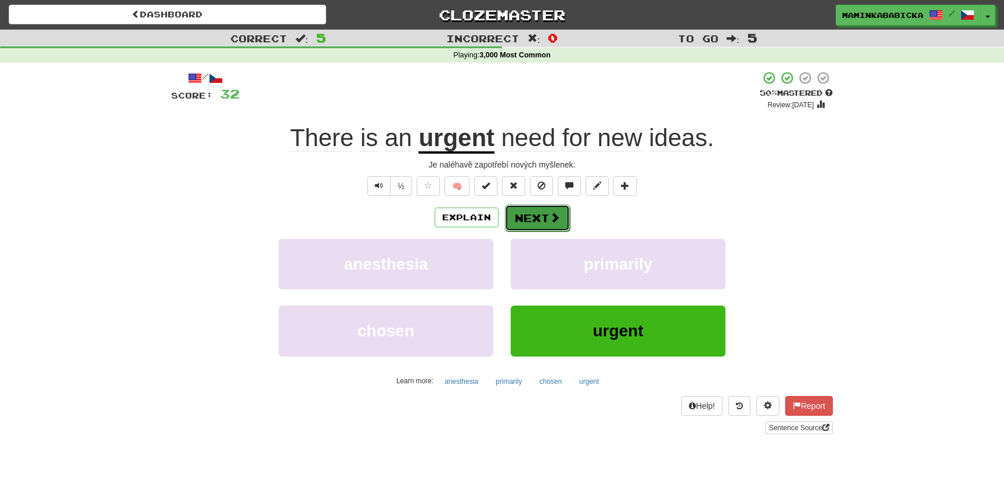
click at [529, 212] on button "Next" at bounding box center [537, 218] width 65 height 27
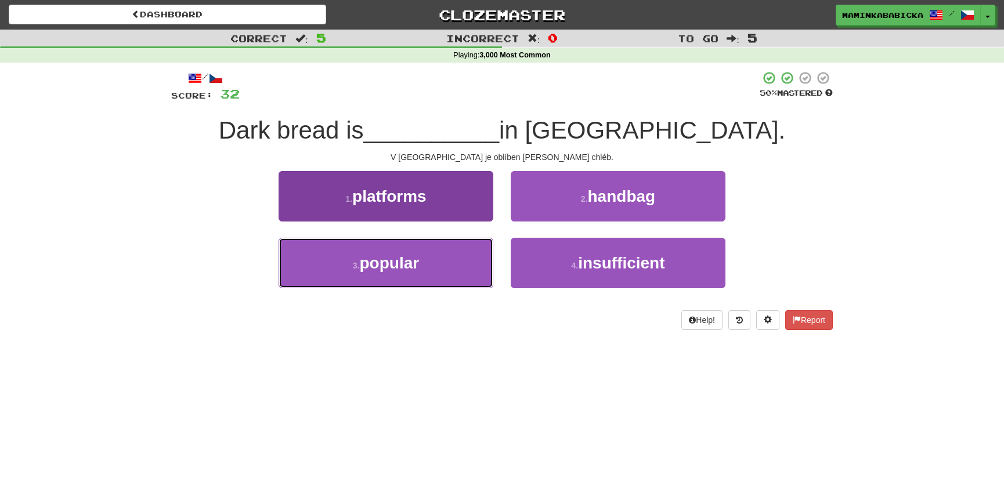
click at [391, 264] on span "popular" at bounding box center [390, 263] width 60 height 18
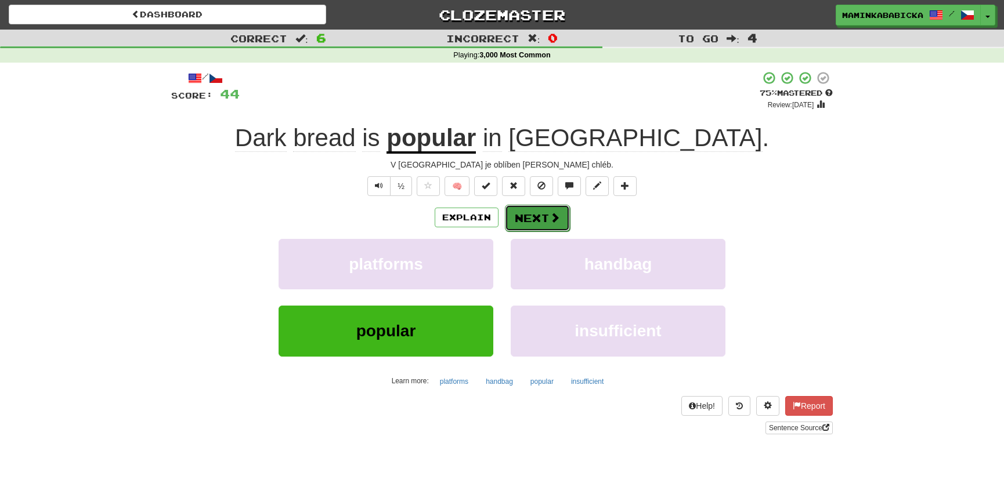
click at [538, 214] on button "Next" at bounding box center [537, 218] width 65 height 27
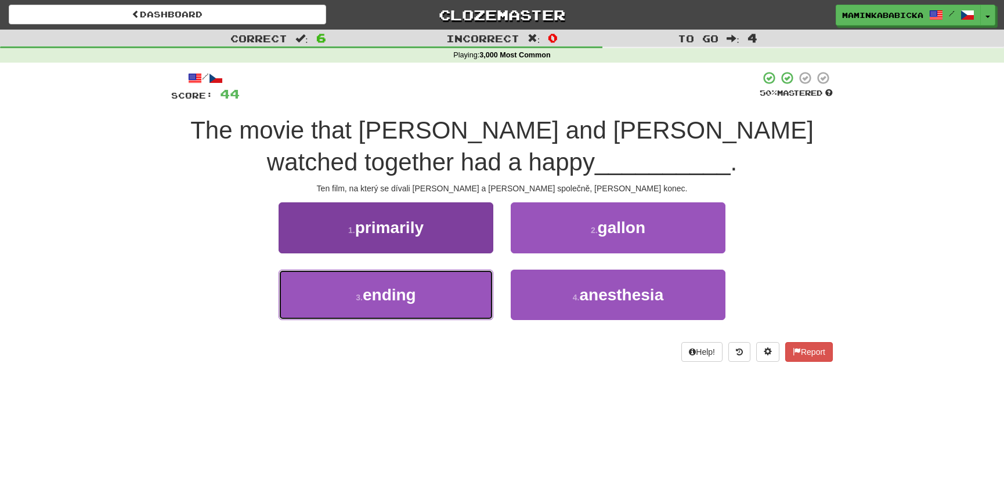
click at [395, 292] on span "ending" at bounding box center [389, 295] width 53 height 18
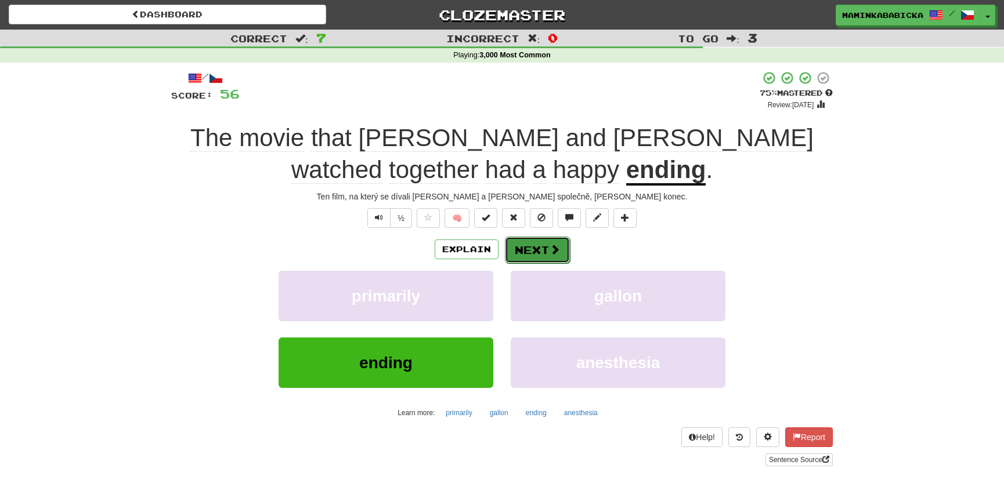
click at [533, 247] on button "Next" at bounding box center [537, 250] width 65 height 27
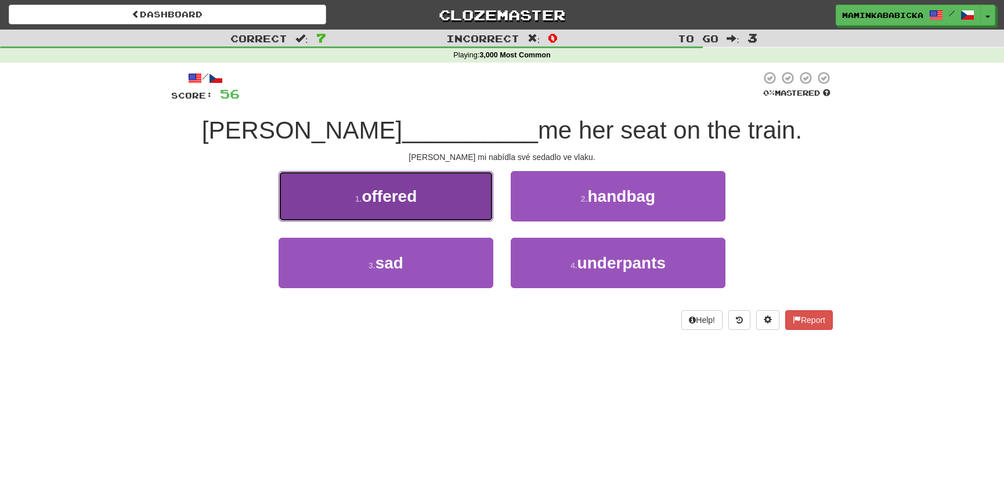
click at [379, 192] on span "offered" at bounding box center [388, 196] width 55 height 18
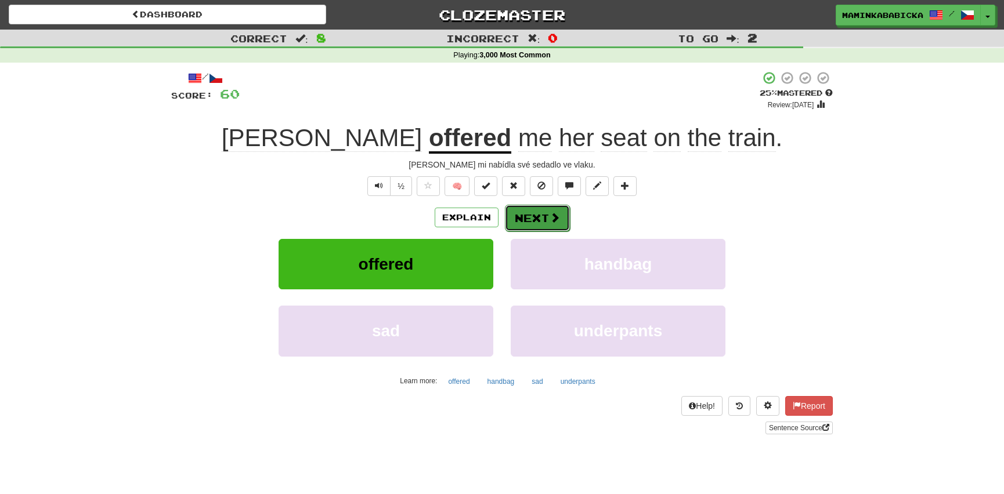
click at [530, 211] on button "Next" at bounding box center [537, 218] width 65 height 27
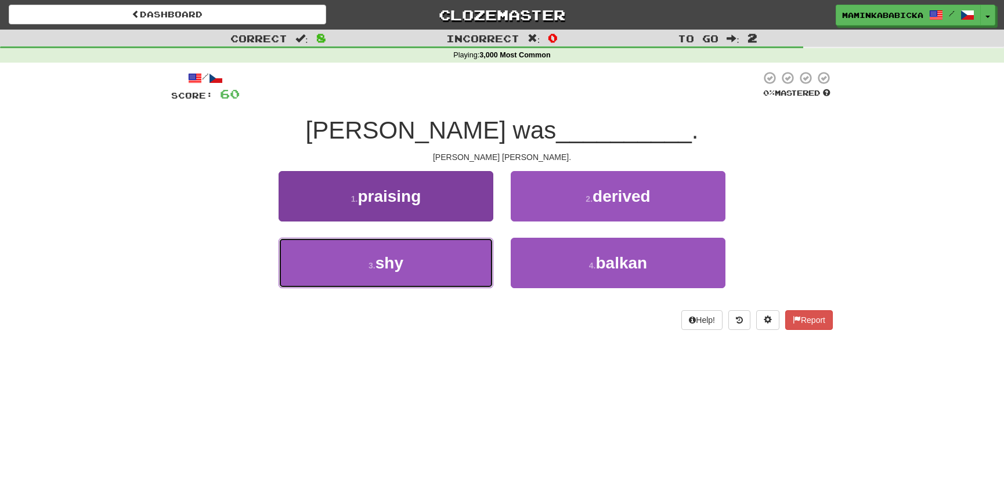
click at [384, 261] on span "shy" at bounding box center [389, 263] width 28 height 18
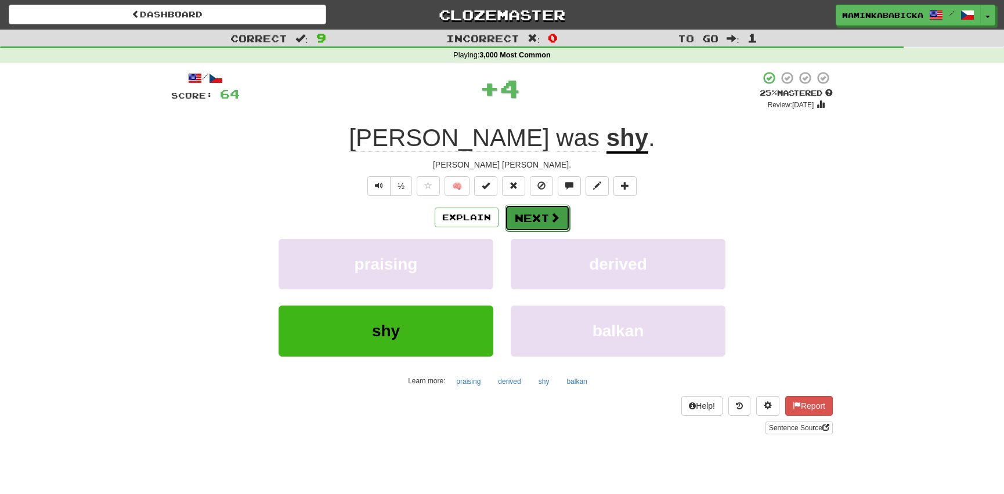
click at [540, 212] on button "Next" at bounding box center [537, 218] width 65 height 27
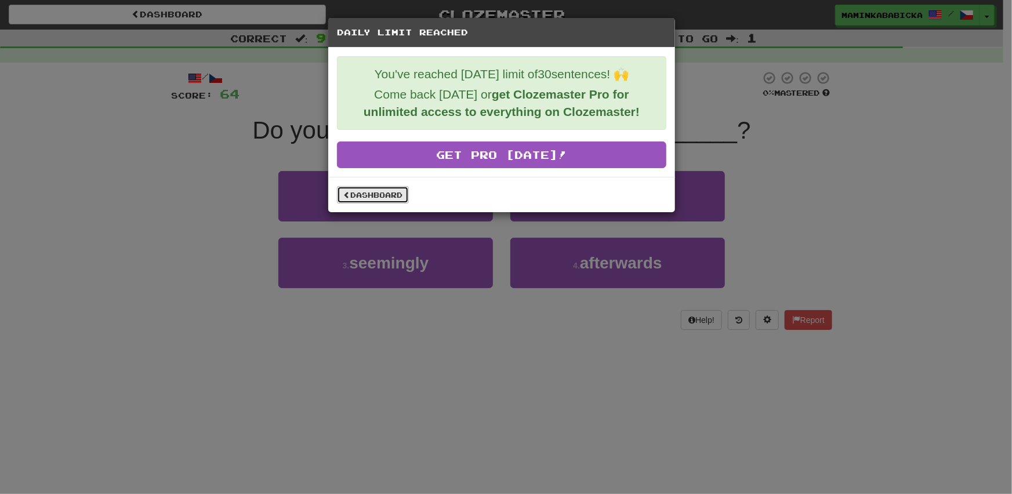
click at [393, 192] on link "Dashboard" at bounding box center [373, 194] width 72 height 17
